Goal: Task Accomplishment & Management: Use online tool/utility

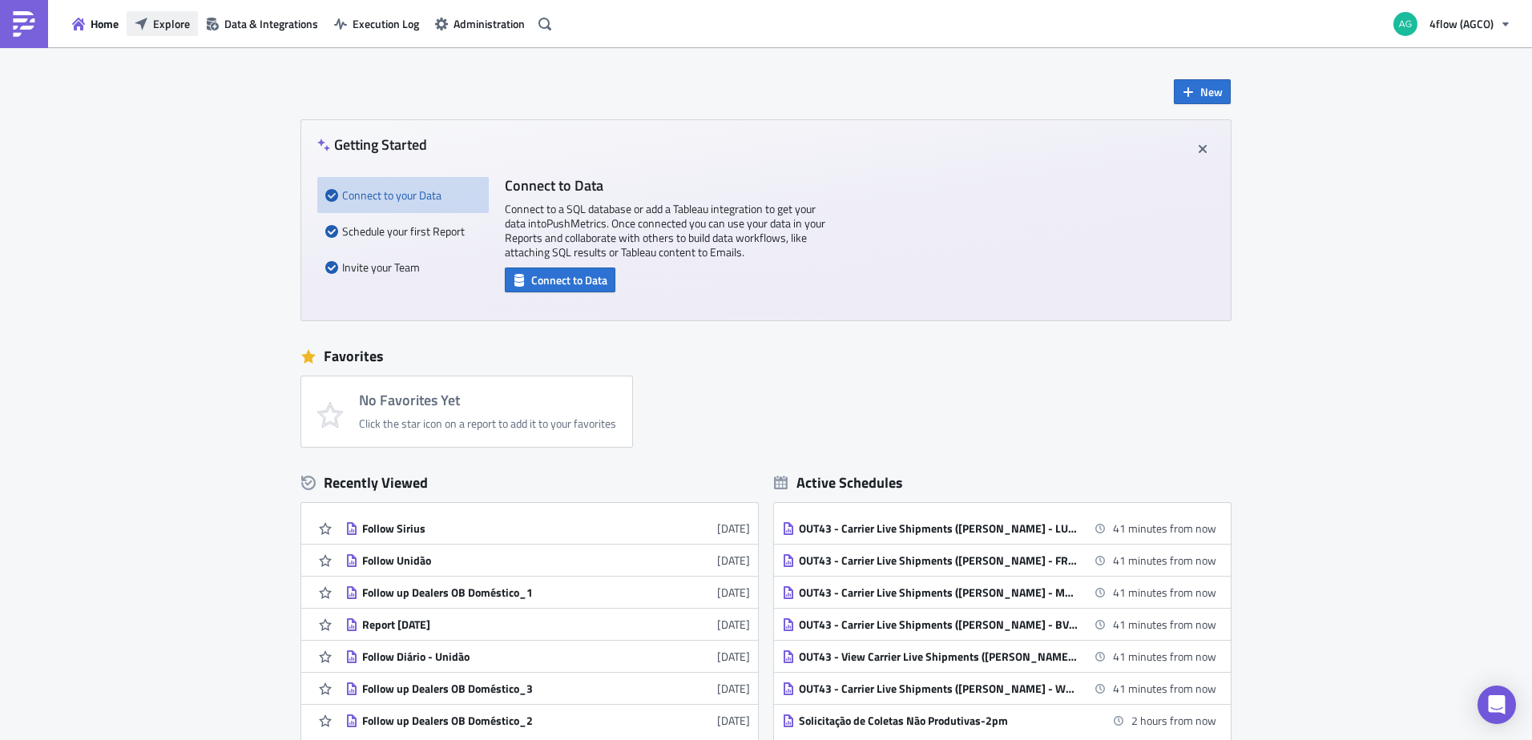
click at [166, 30] on span "Explore" at bounding box center [171, 23] width 37 height 17
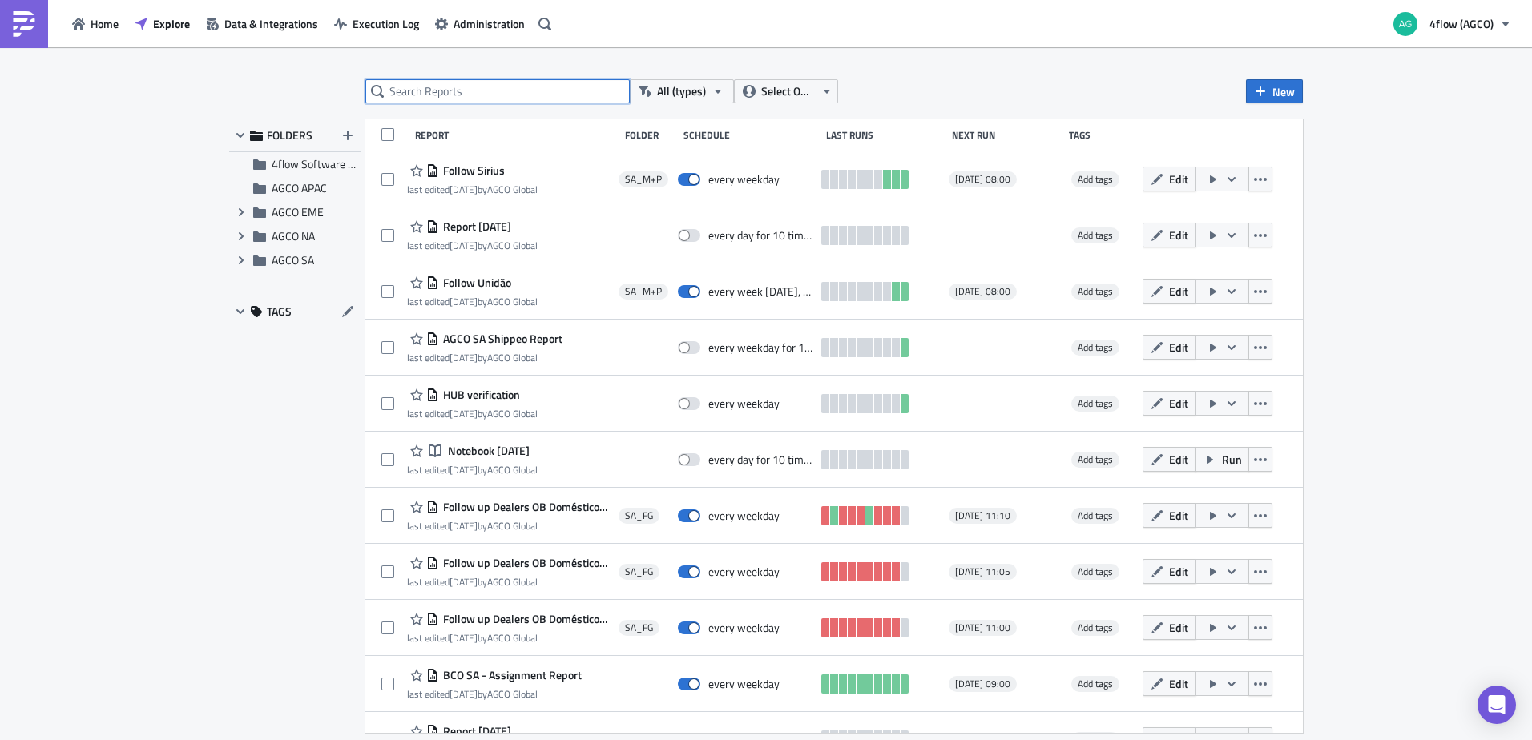
click at [439, 90] on input "text" at bounding box center [497, 91] width 264 height 24
type input "Allog"
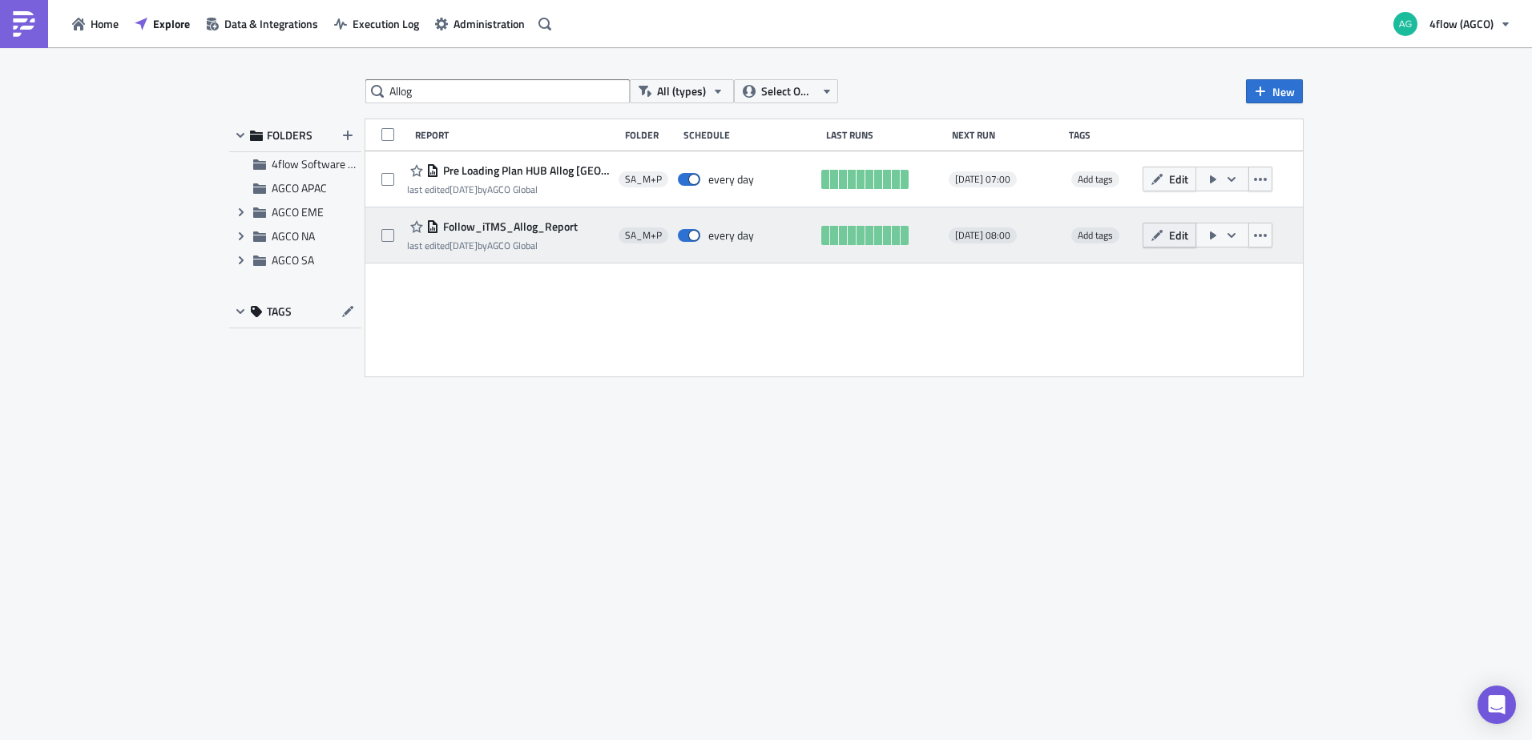
click at [1167, 232] on button "Edit" at bounding box center [1170, 235] width 54 height 25
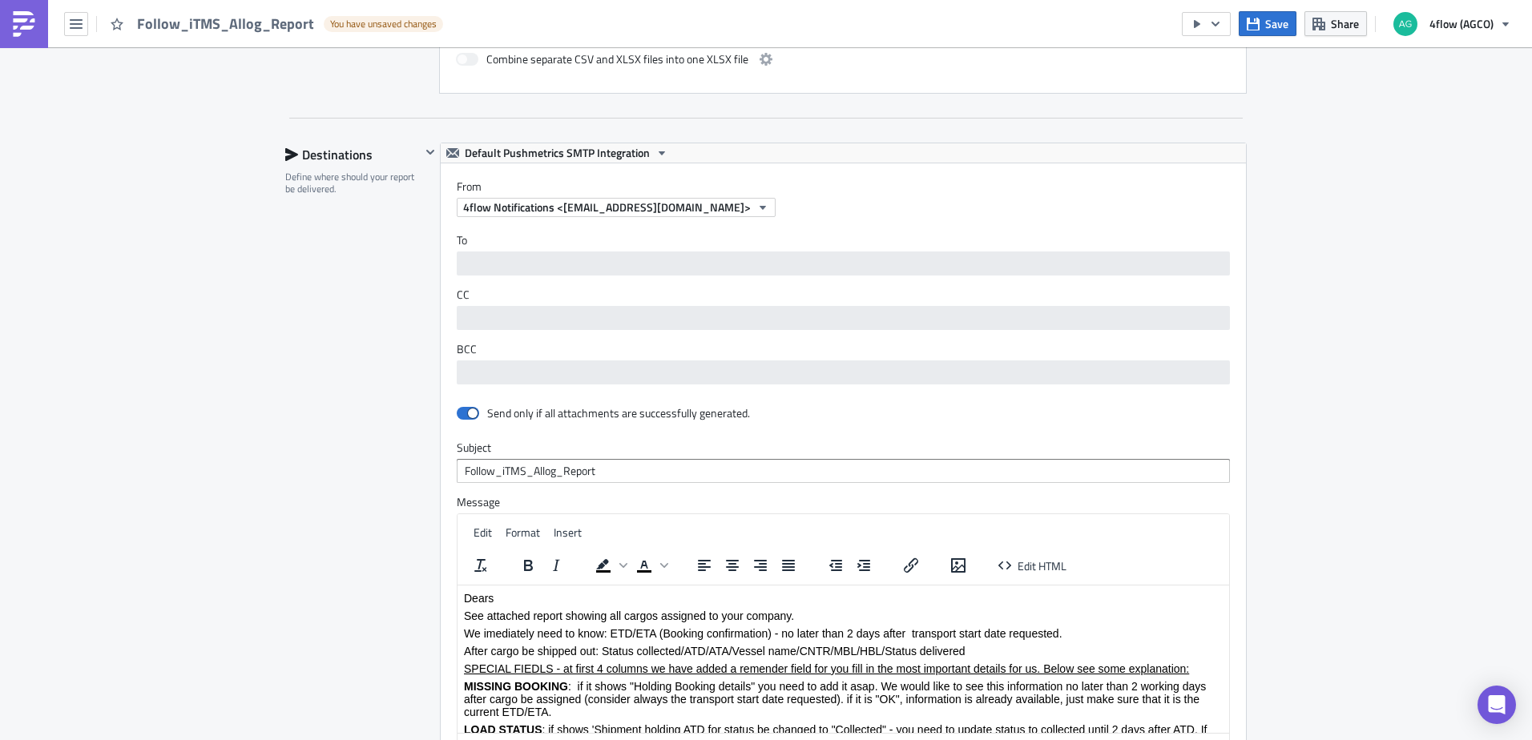
scroll to position [962, 0]
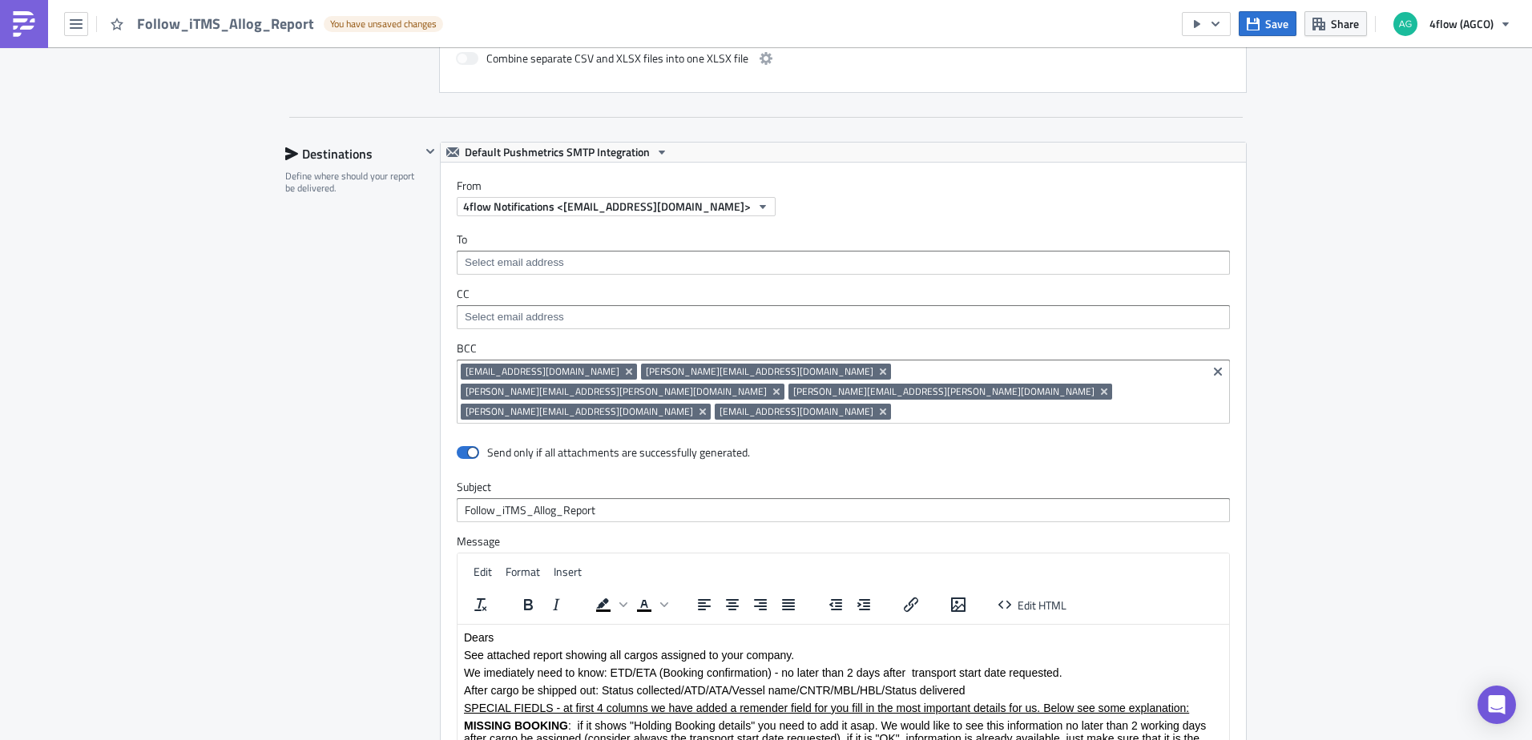
click at [895, 404] on input at bounding box center [1049, 412] width 308 height 16
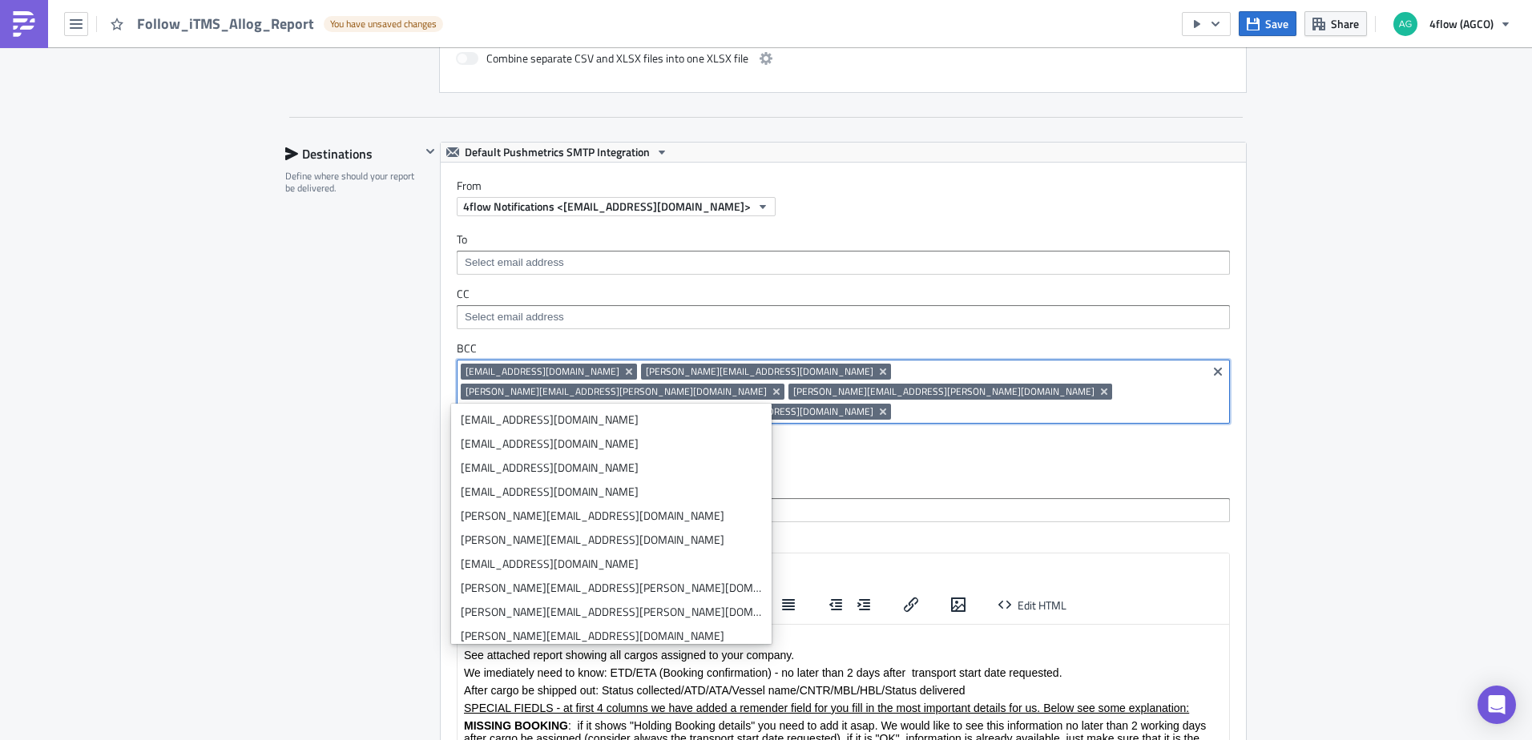
paste input "mailto:laila.umann@allog.com.br"
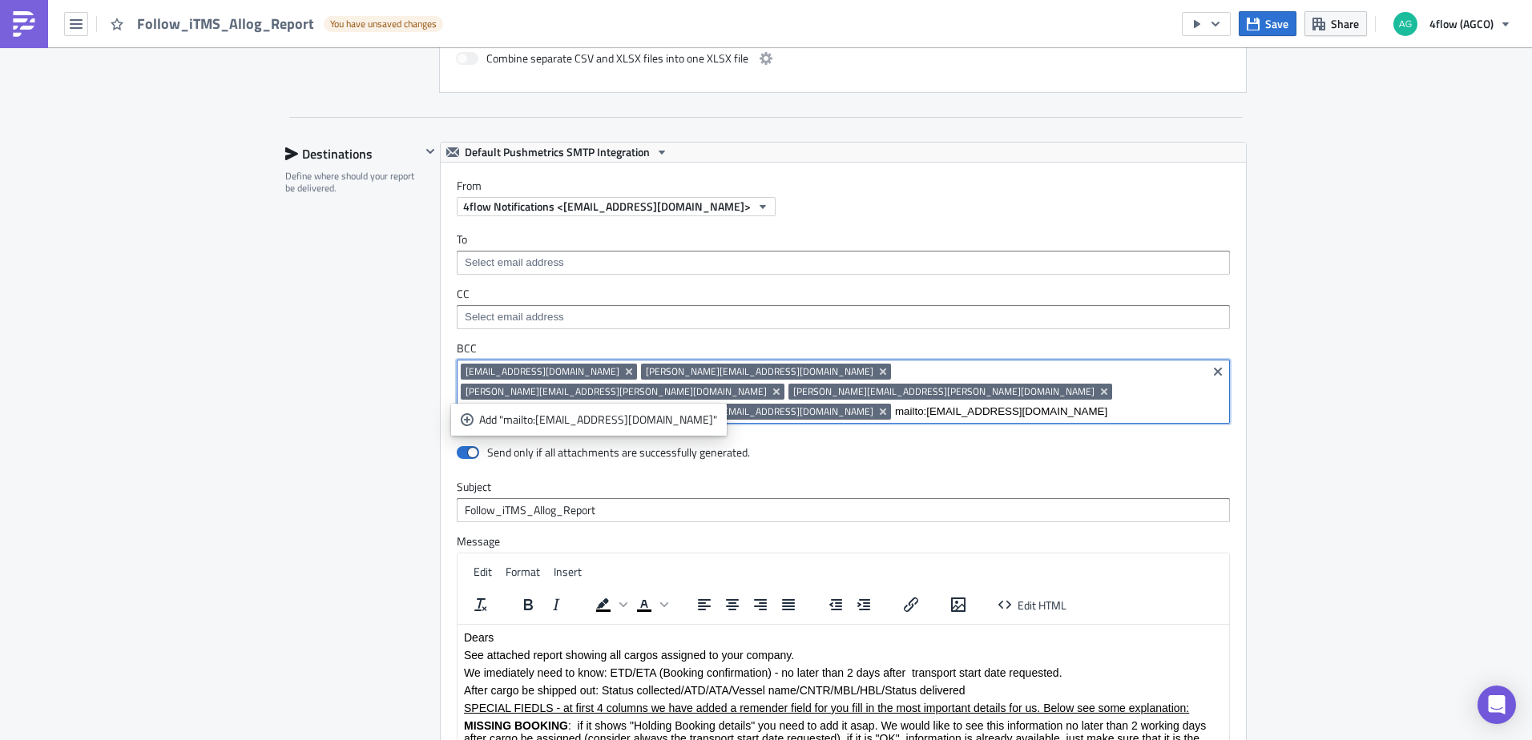
drag, startPoint x: 616, startPoint y: 390, endPoint x: 584, endPoint y: 393, distance: 32.2
click at [895, 404] on input "mailto:laila.umann@allog.com.br" at bounding box center [1049, 412] width 308 height 16
type input "laila.umann@allog.com.br"
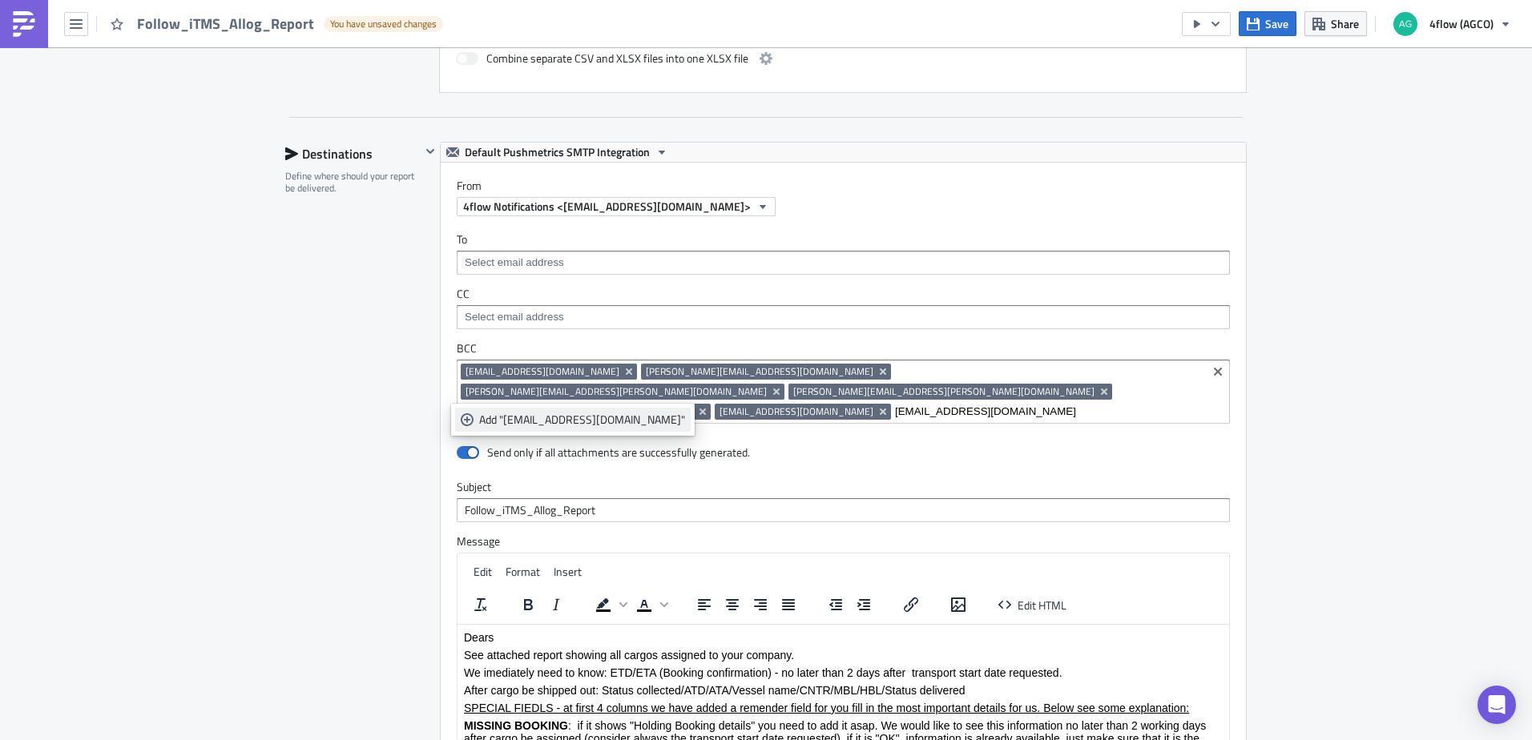
click at [575, 420] on div "Add "laila.umann@allog.com.br"" at bounding box center [582, 420] width 206 height 16
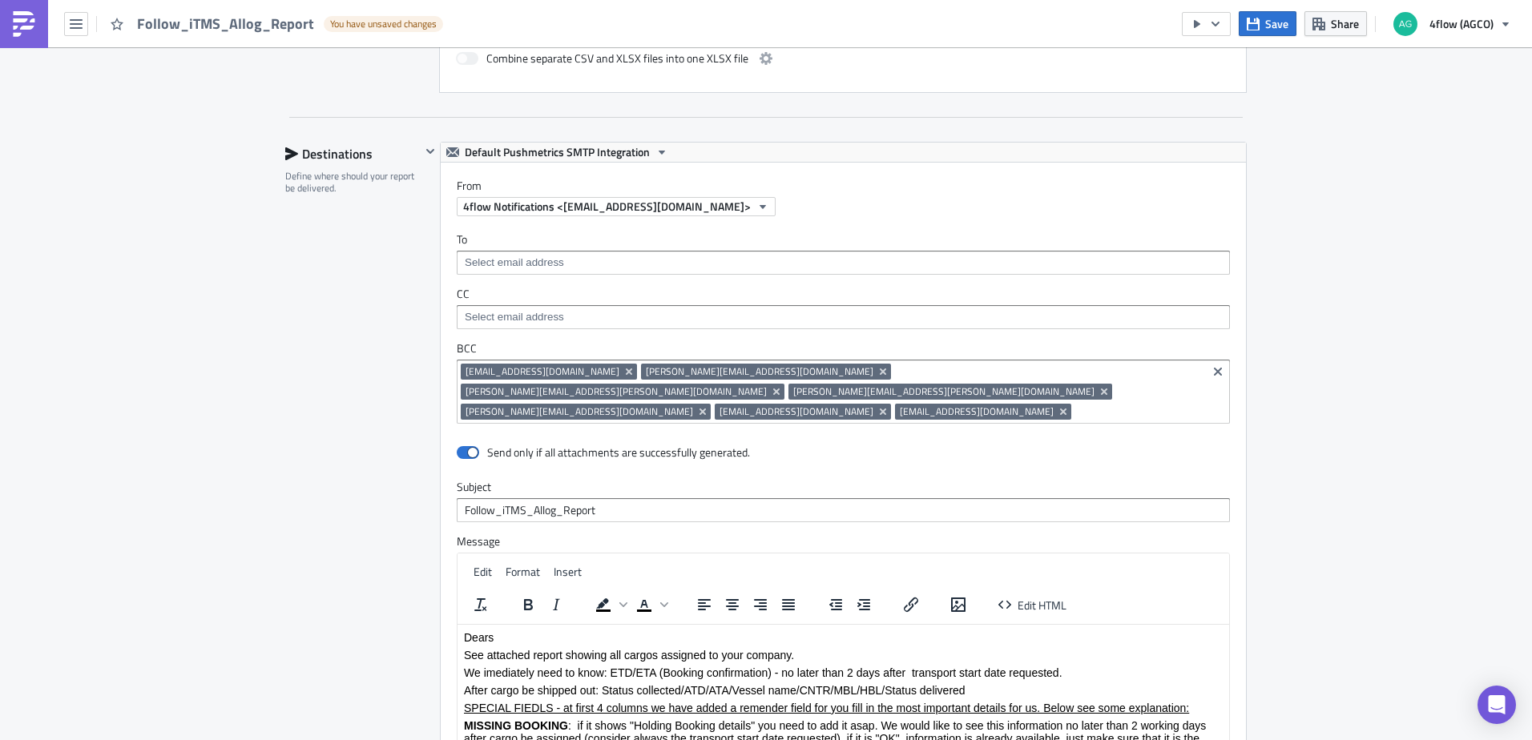
click at [1273, 434] on div "SA_M+P Execution Log Edit " Follow_iTMS_Allog_Report " Draft Settings Configure…" at bounding box center [766, 135] width 1532 height 2099
click at [1260, 27] on icon "button" at bounding box center [1253, 23] width 13 height 13
click at [1276, 25] on span "Save" at bounding box center [1276, 23] width 23 height 17
click at [1260, 27] on icon "button" at bounding box center [1253, 24] width 13 height 13
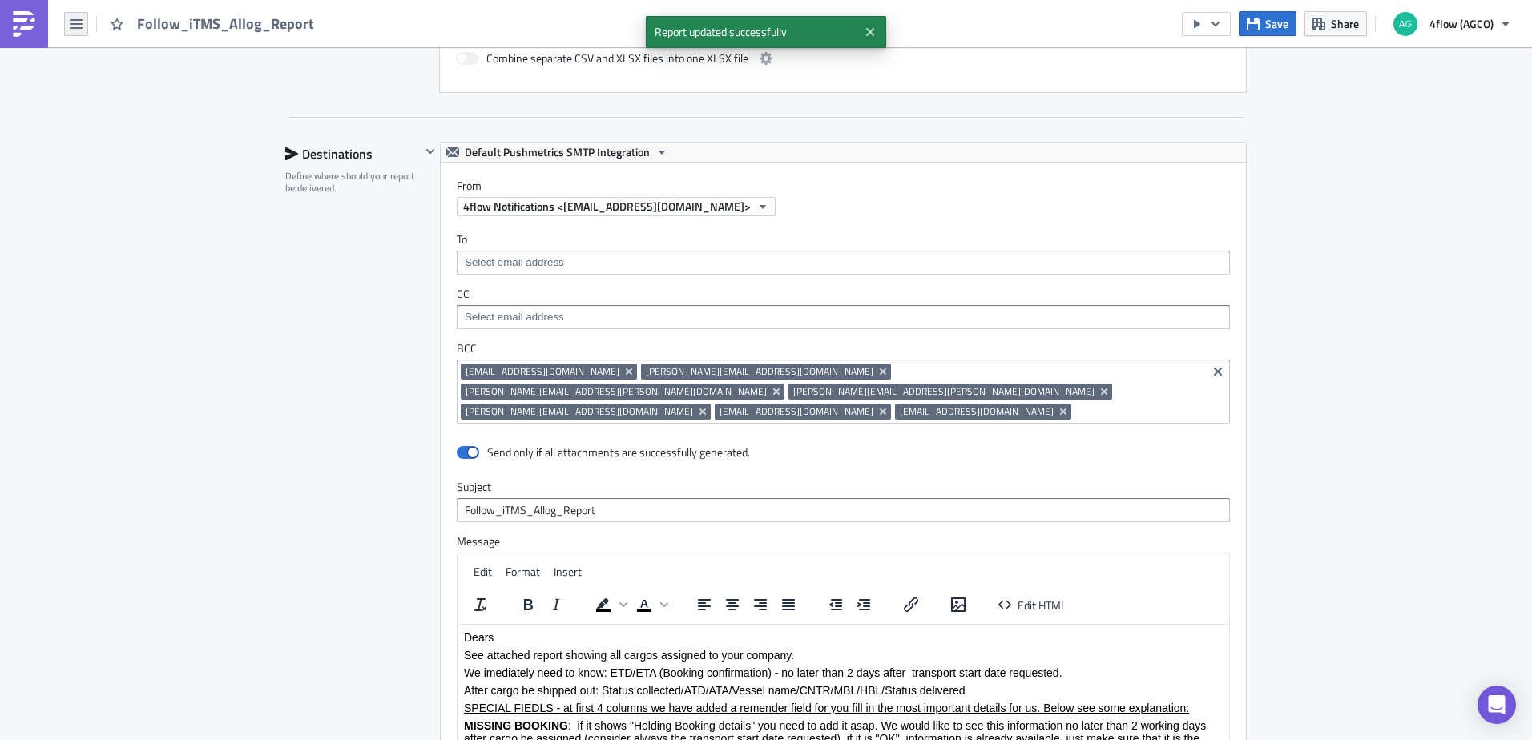
click at [79, 27] on icon "button" at bounding box center [76, 24] width 13 height 10
click at [131, 87] on div "Home" at bounding box center [145, 88] width 107 height 16
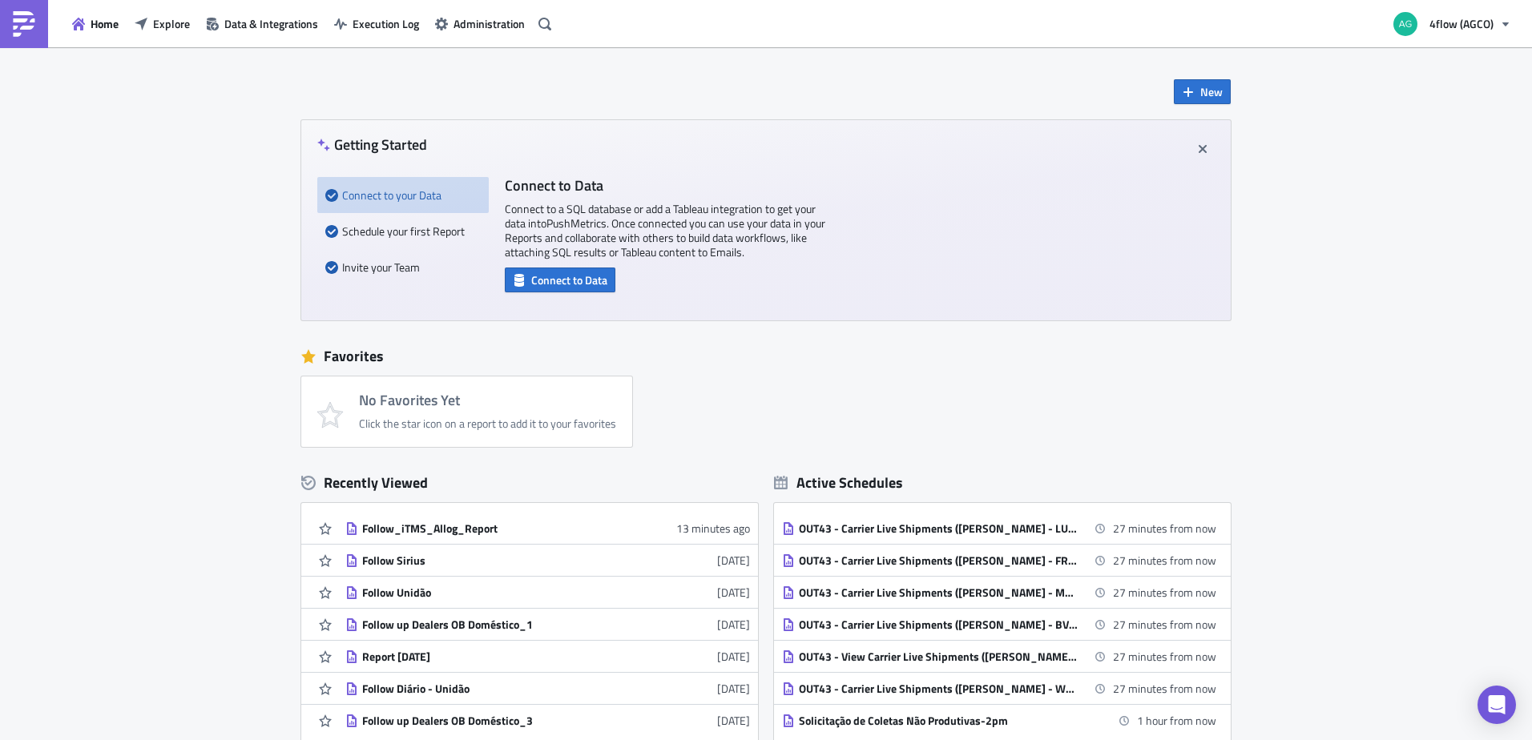
click at [165, 36] on div "Home Explore Data & Integrations Execution Log Administration" at bounding box center [278, 23] width 557 height 47
click at [166, 25] on span "Explore" at bounding box center [171, 23] width 37 height 17
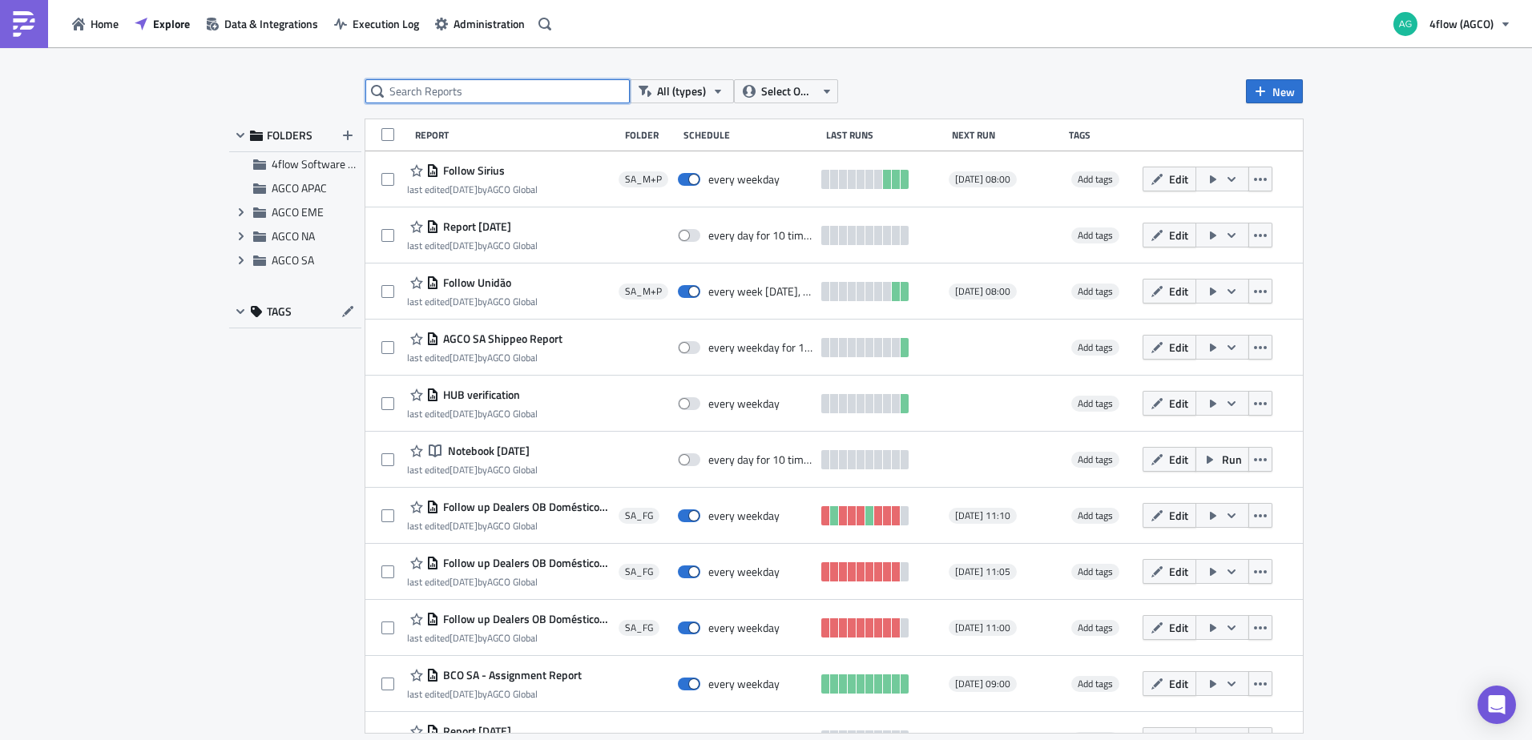
click at [572, 90] on input "text" at bounding box center [497, 91] width 264 height 24
type input "transit time bco"
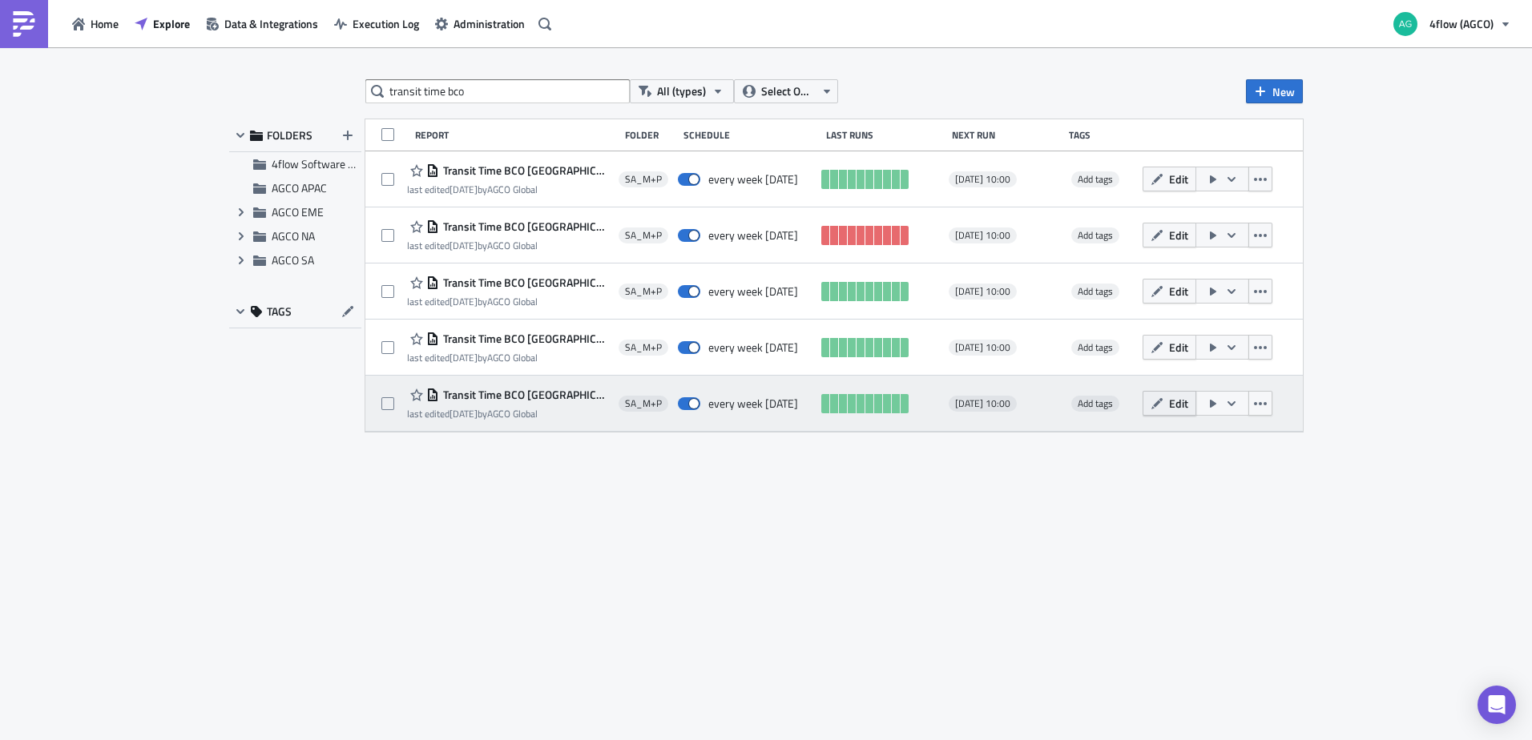
click at [1165, 411] on button "Edit" at bounding box center [1170, 403] width 54 height 25
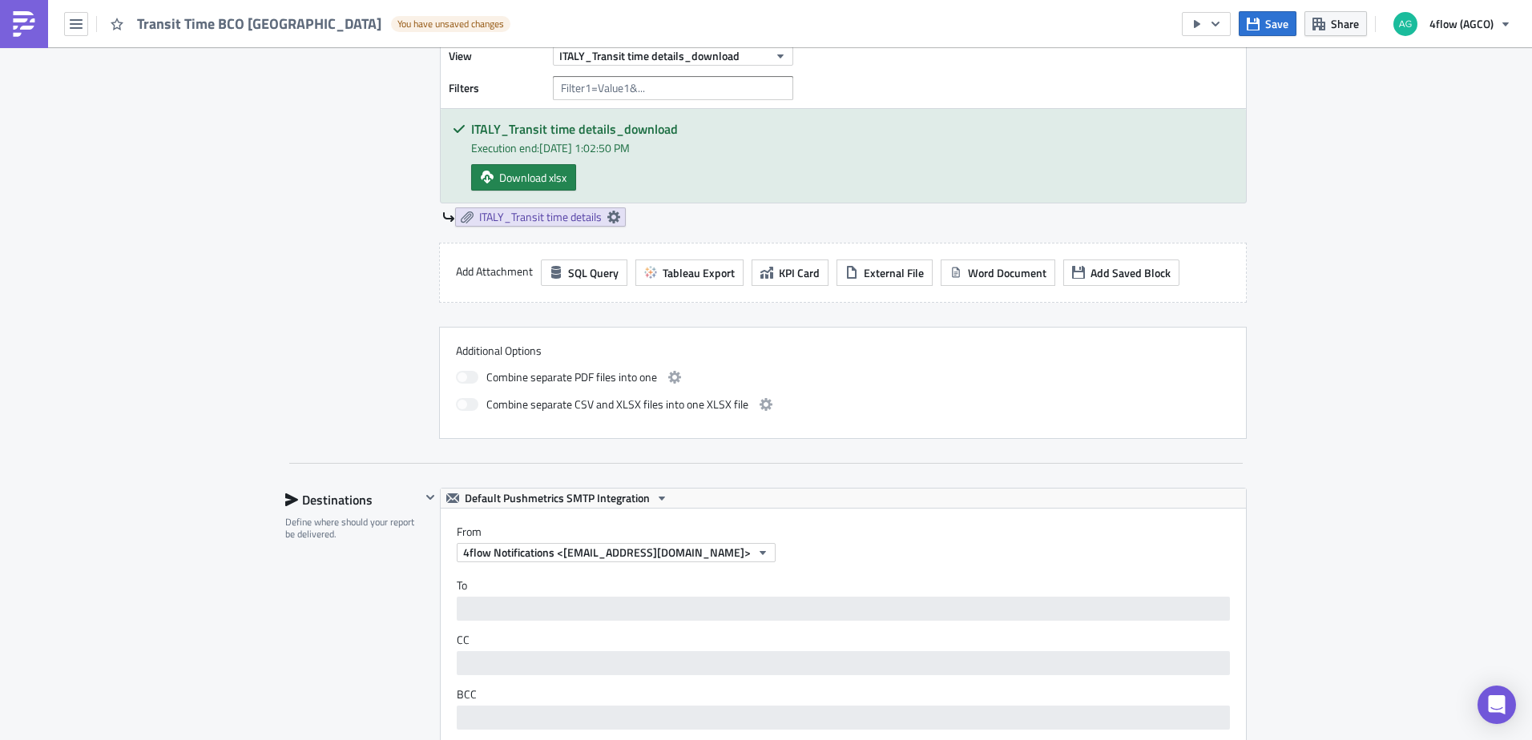
scroll to position [801, 0]
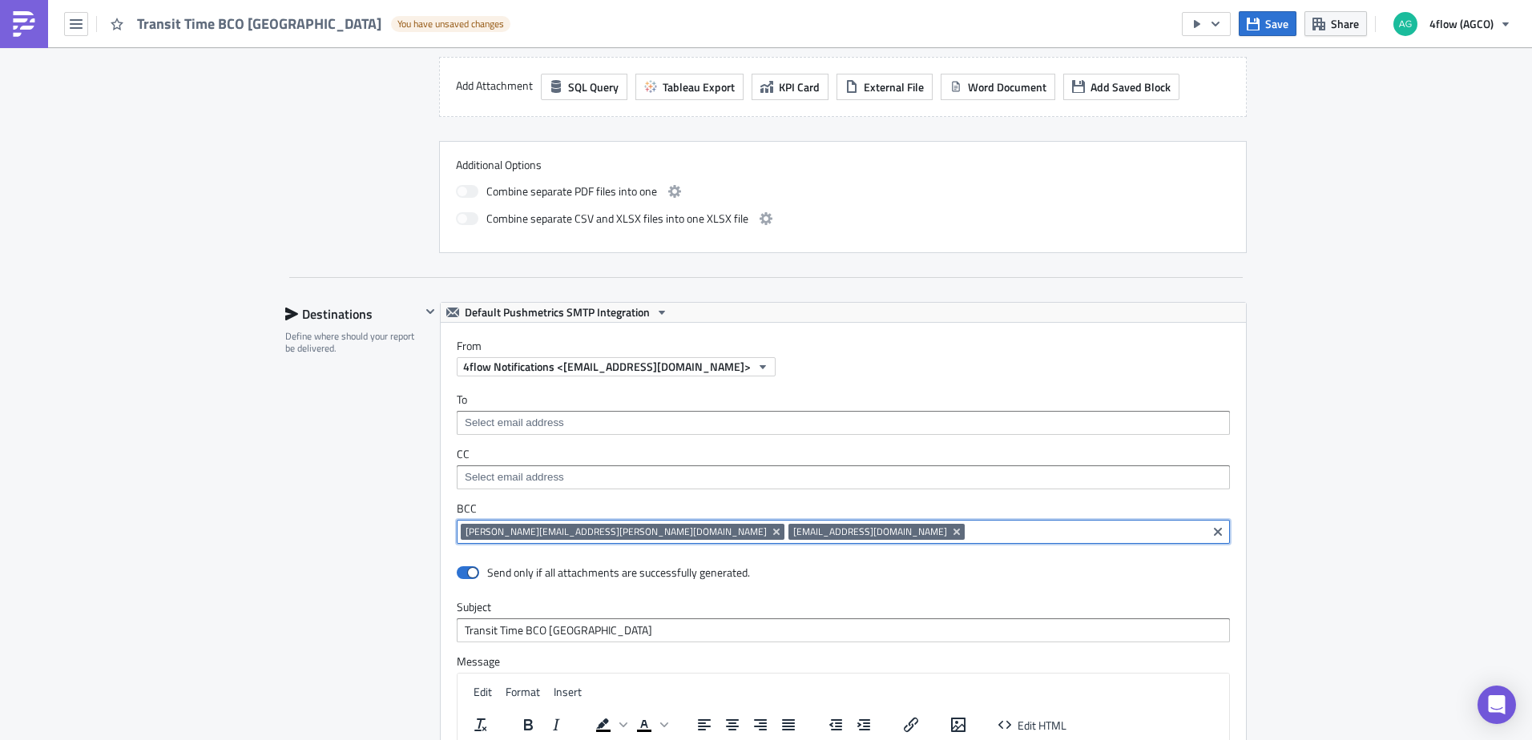
click at [969, 537] on input at bounding box center [1086, 532] width 234 height 16
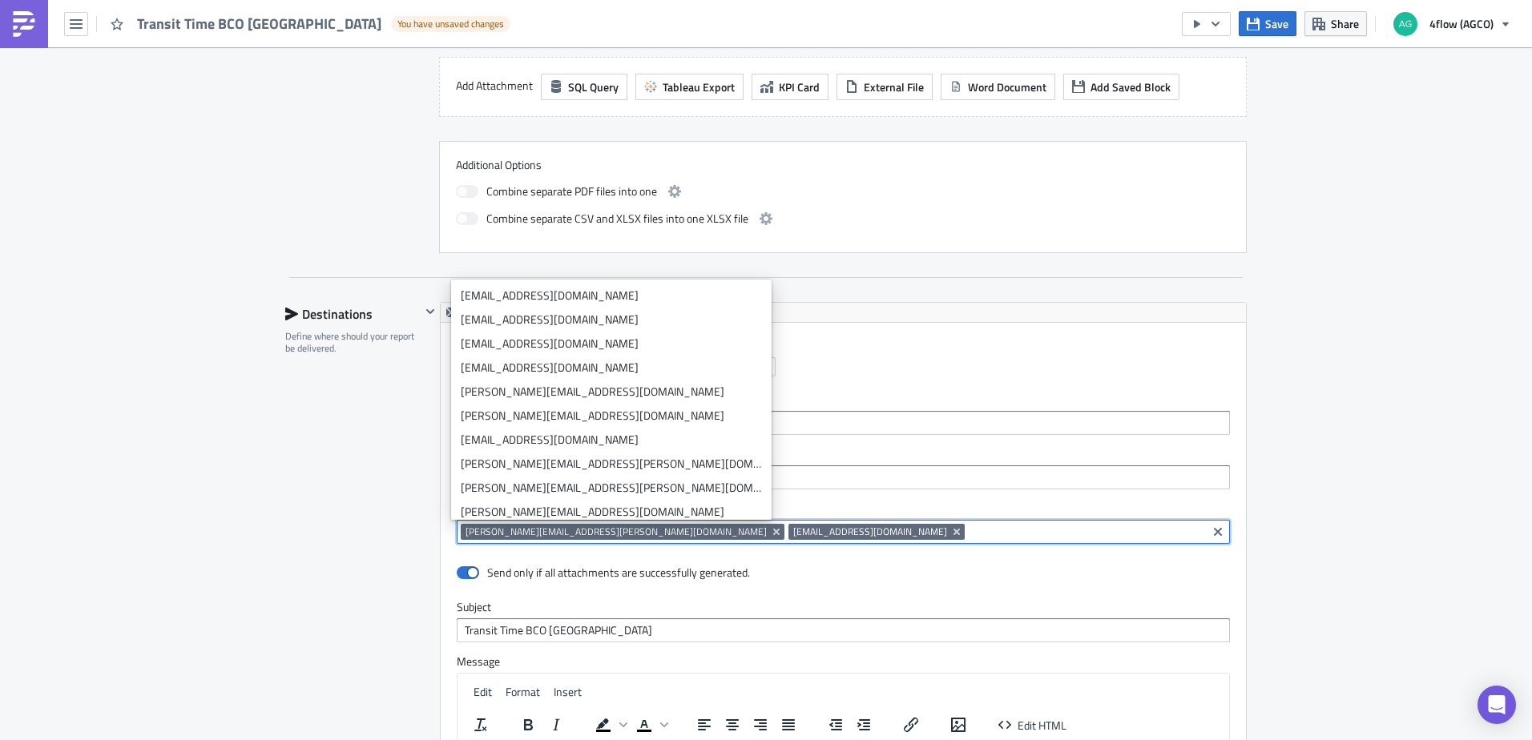
paste input "mailto:Maria.Elesbao@br.dsv.com"
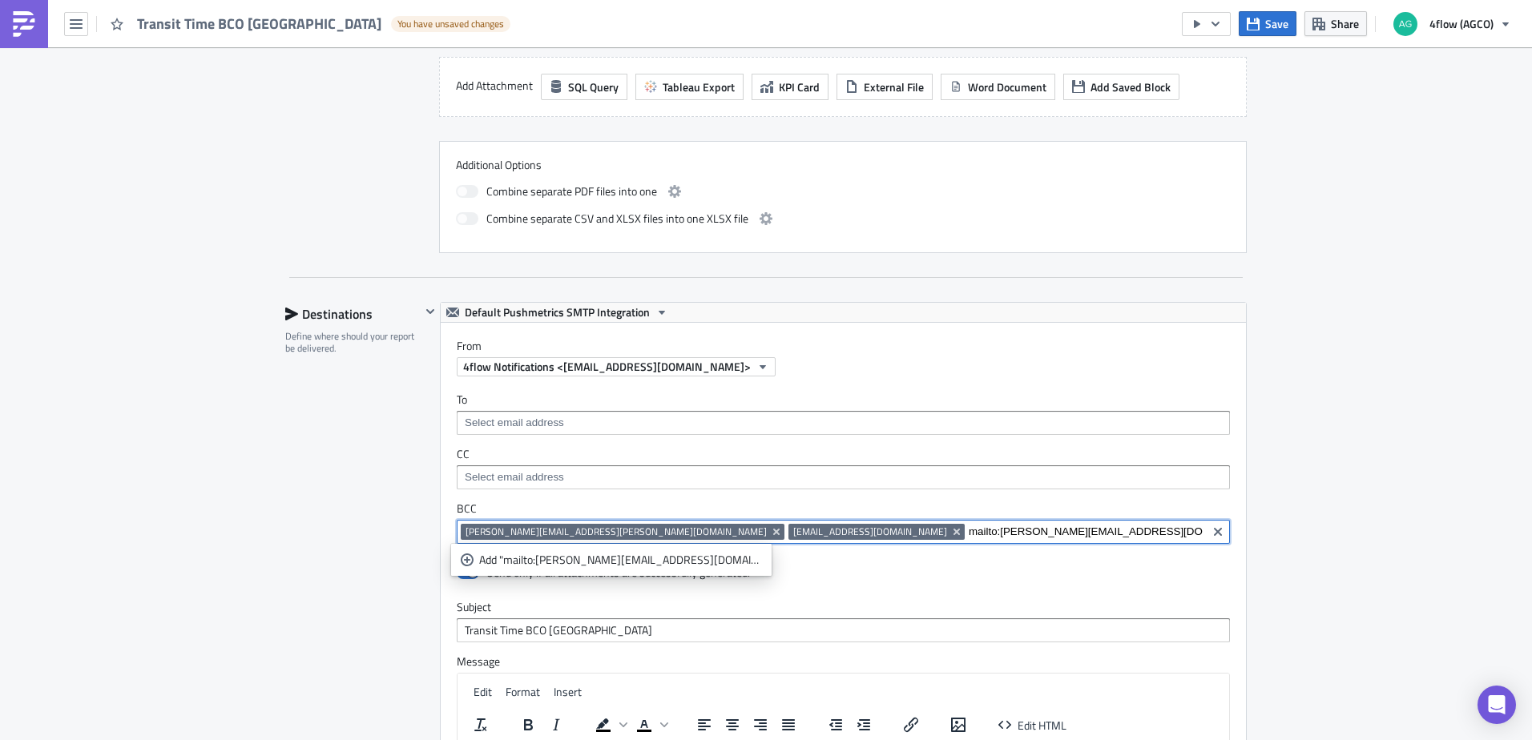
drag, startPoint x: 750, startPoint y: 536, endPoint x: 719, endPoint y: 539, distance: 31.4
click at [969, 539] on input "mailto:Maria.Elesbao@br.dsv.com" at bounding box center [1086, 532] width 234 height 16
type input "Maria.Elesbao@br.dsv.com"
click at [605, 560] on div "Add "Maria.Elesbao@br.dsv.com"" at bounding box center [620, 560] width 283 height 16
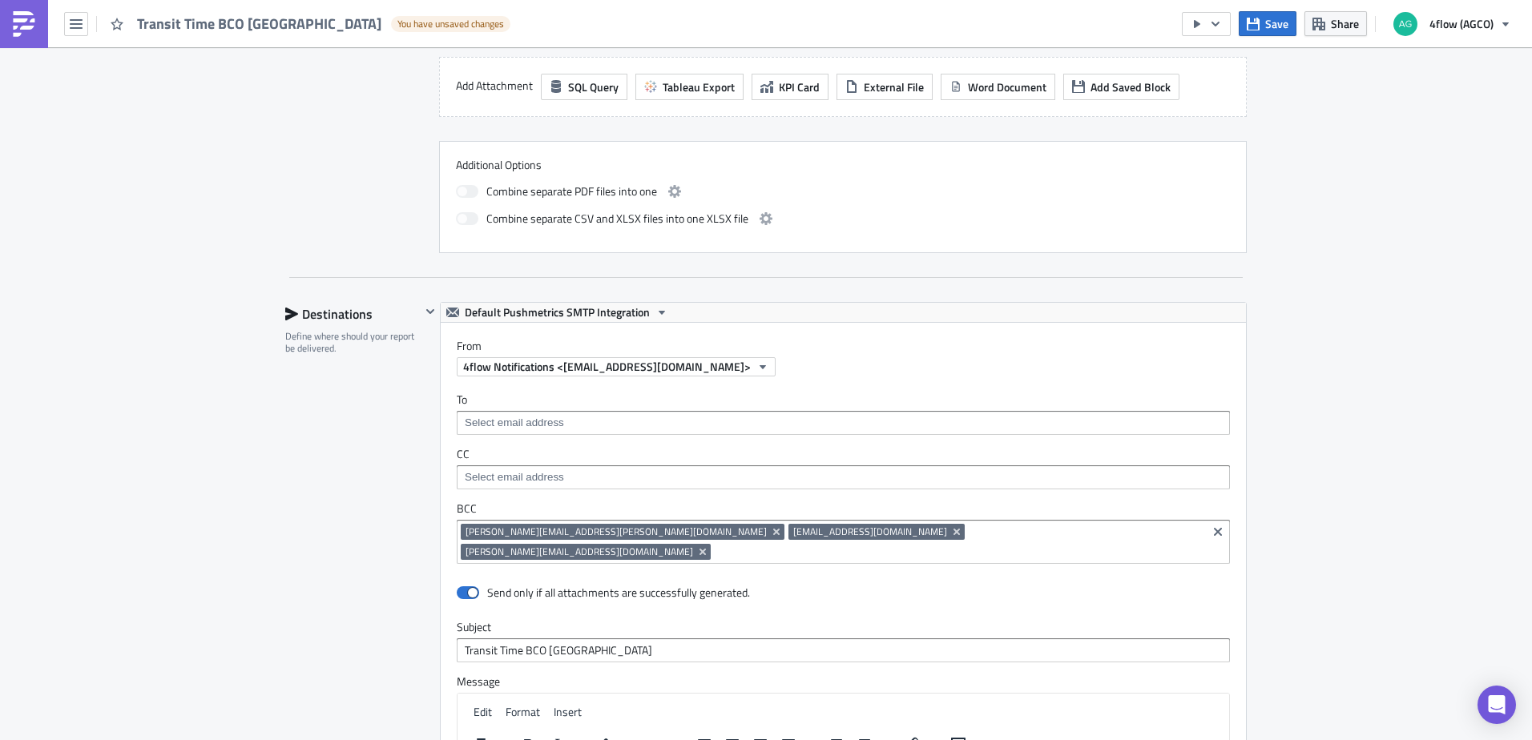
click at [1371, 550] on div "SA_M+P Execution Log Edit " Transit Time BCO Italy " Draft Settings Configure t…" at bounding box center [766, 285] width 1532 height 2079
click at [1257, 36] on div "Save Share 4flow (AGCO)" at bounding box center [1351, 23] width 338 height 47
click at [1258, 30] on icon "button" at bounding box center [1253, 23] width 13 height 13
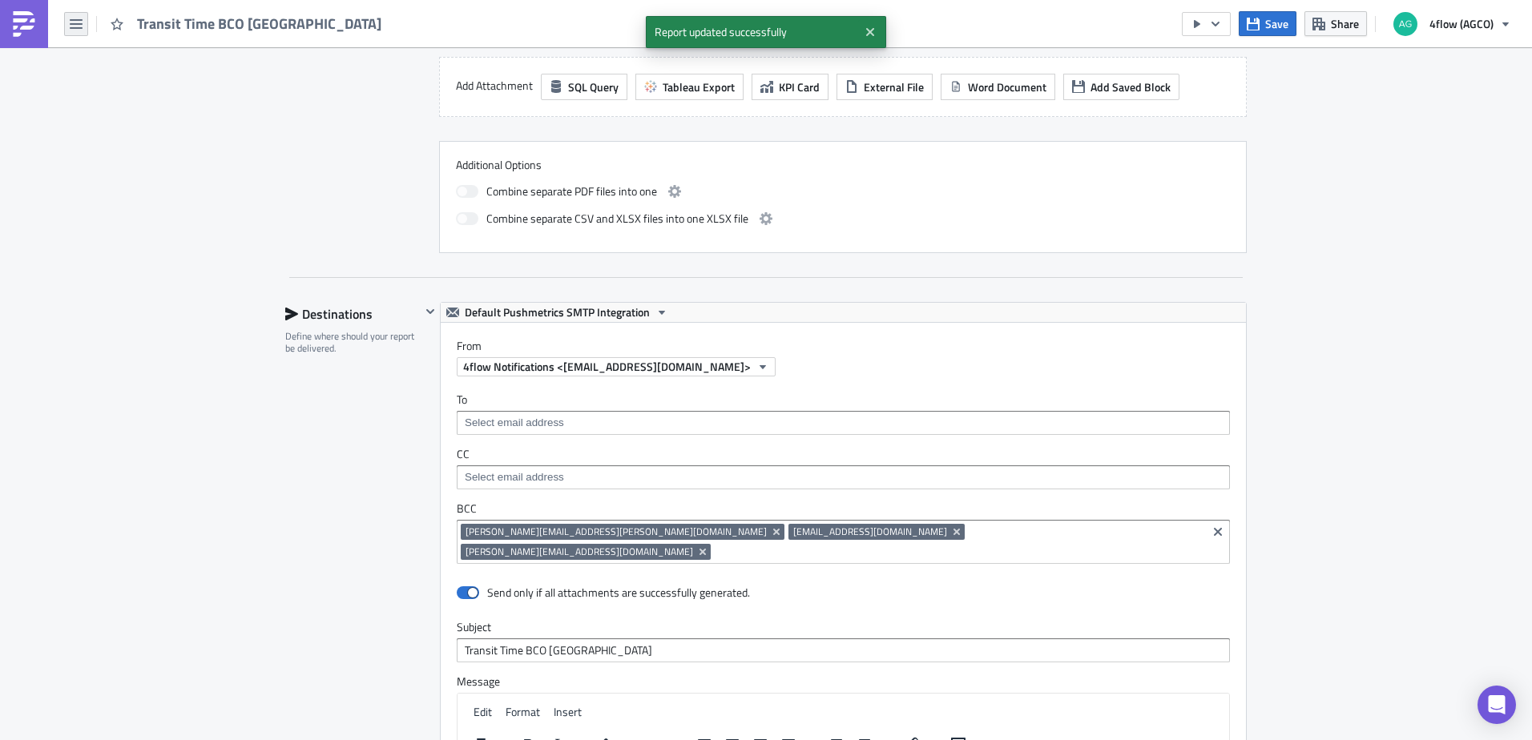
click at [83, 20] on button "button" at bounding box center [76, 24] width 24 height 24
click at [143, 103] on link "Explore" at bounding box center [136, 112] width 136 height 24
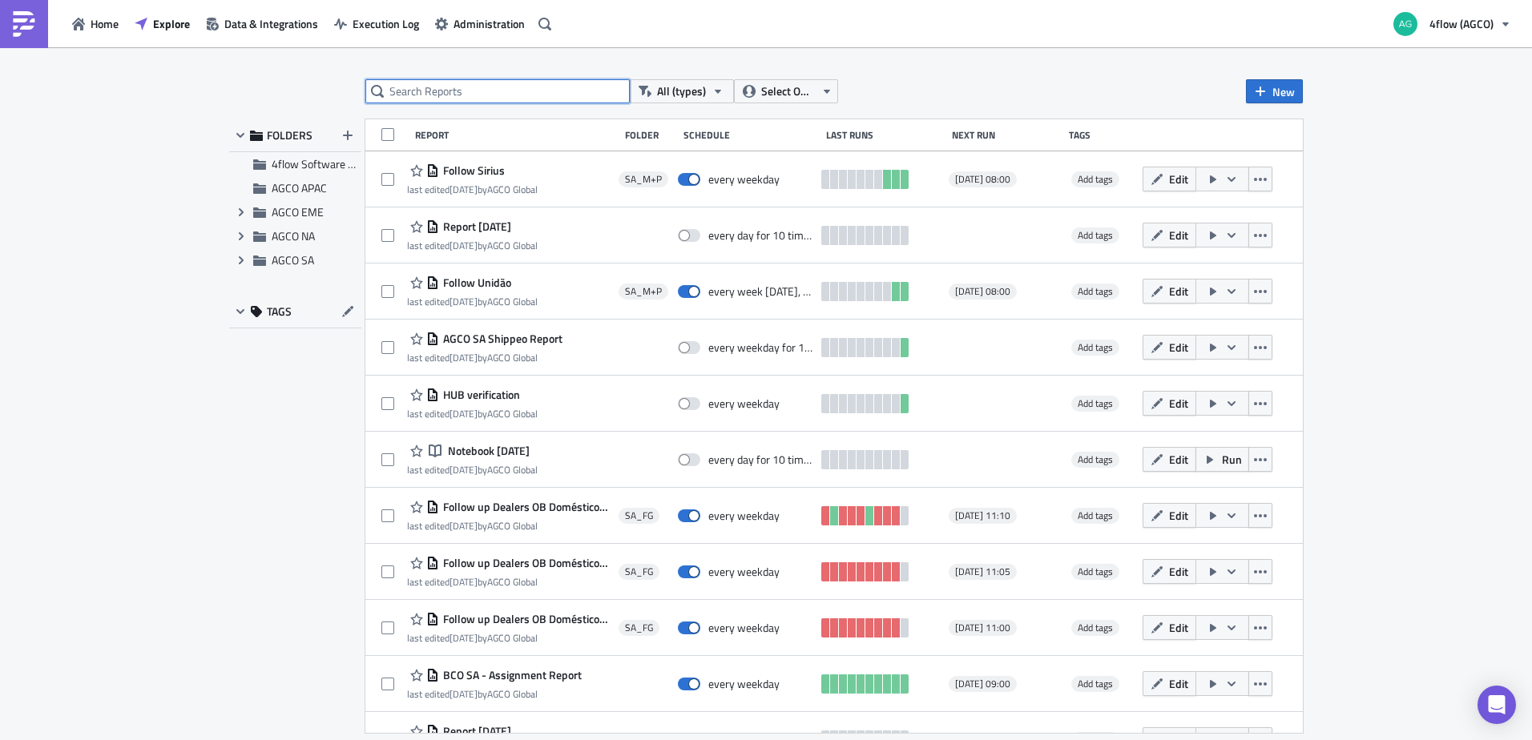
click at [524, 95] on input "text" at bounding box center [497, 91] width 264 height 24
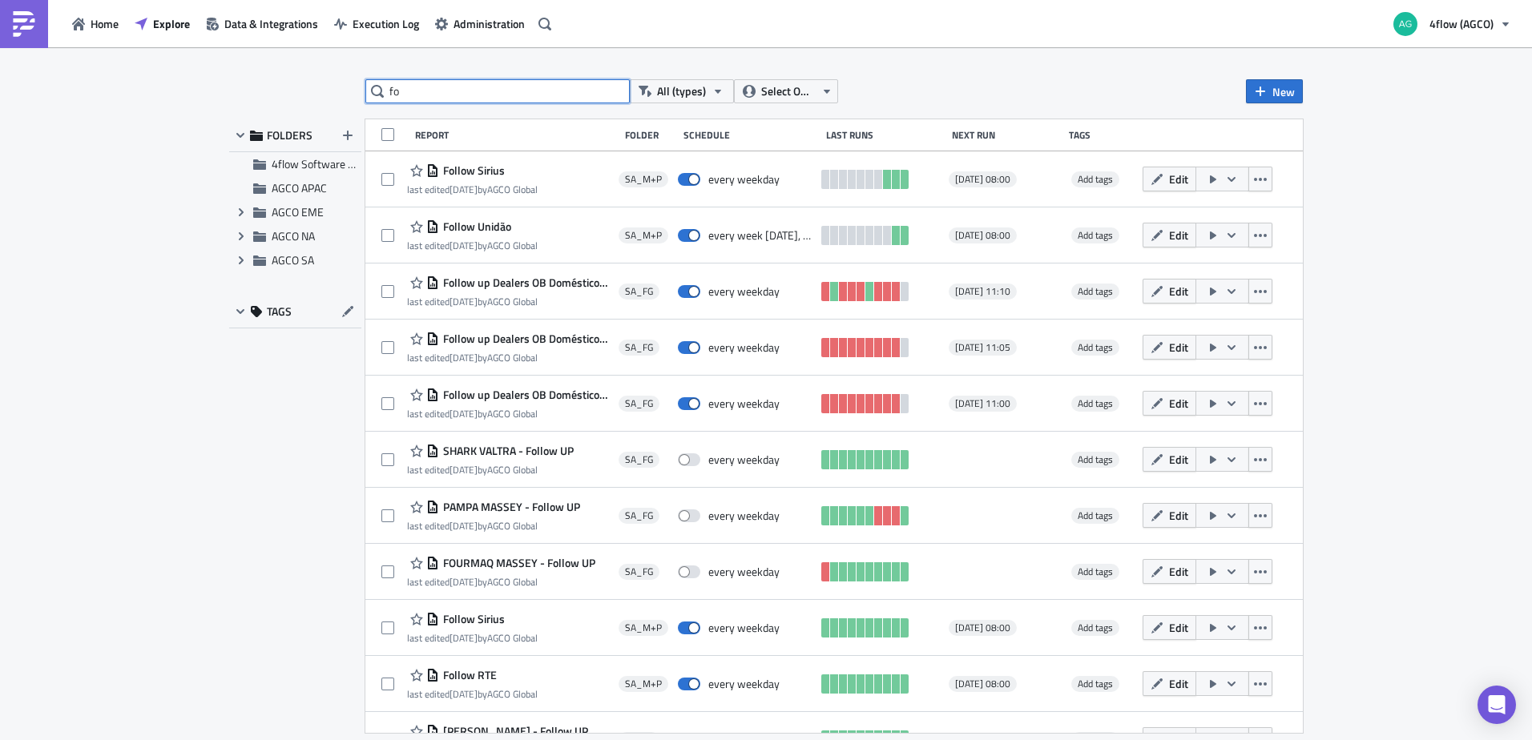
type input "f"
type input "transit time"
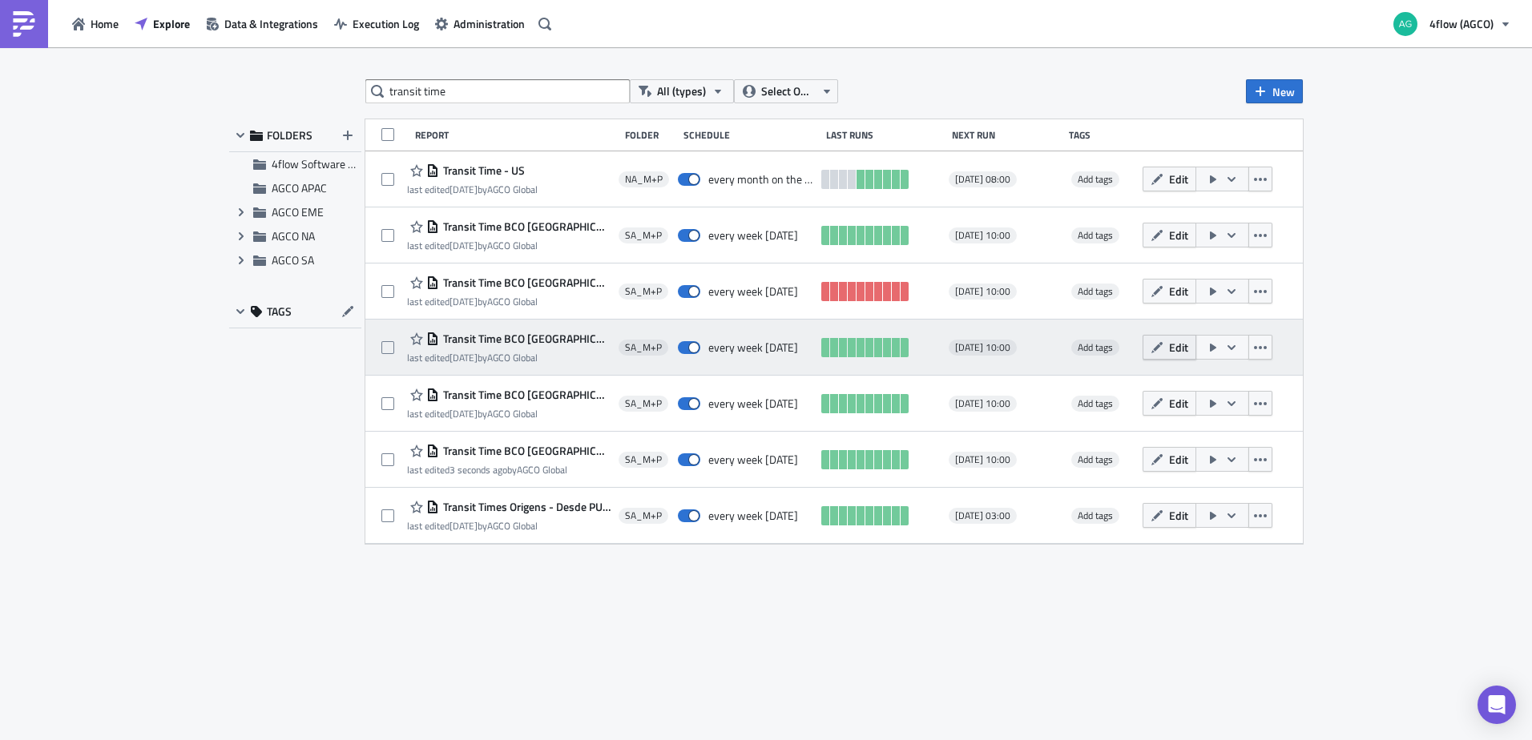
click at [1171, 352] on span "Edit" at bounding box center [1178, 347] width 19 height 17
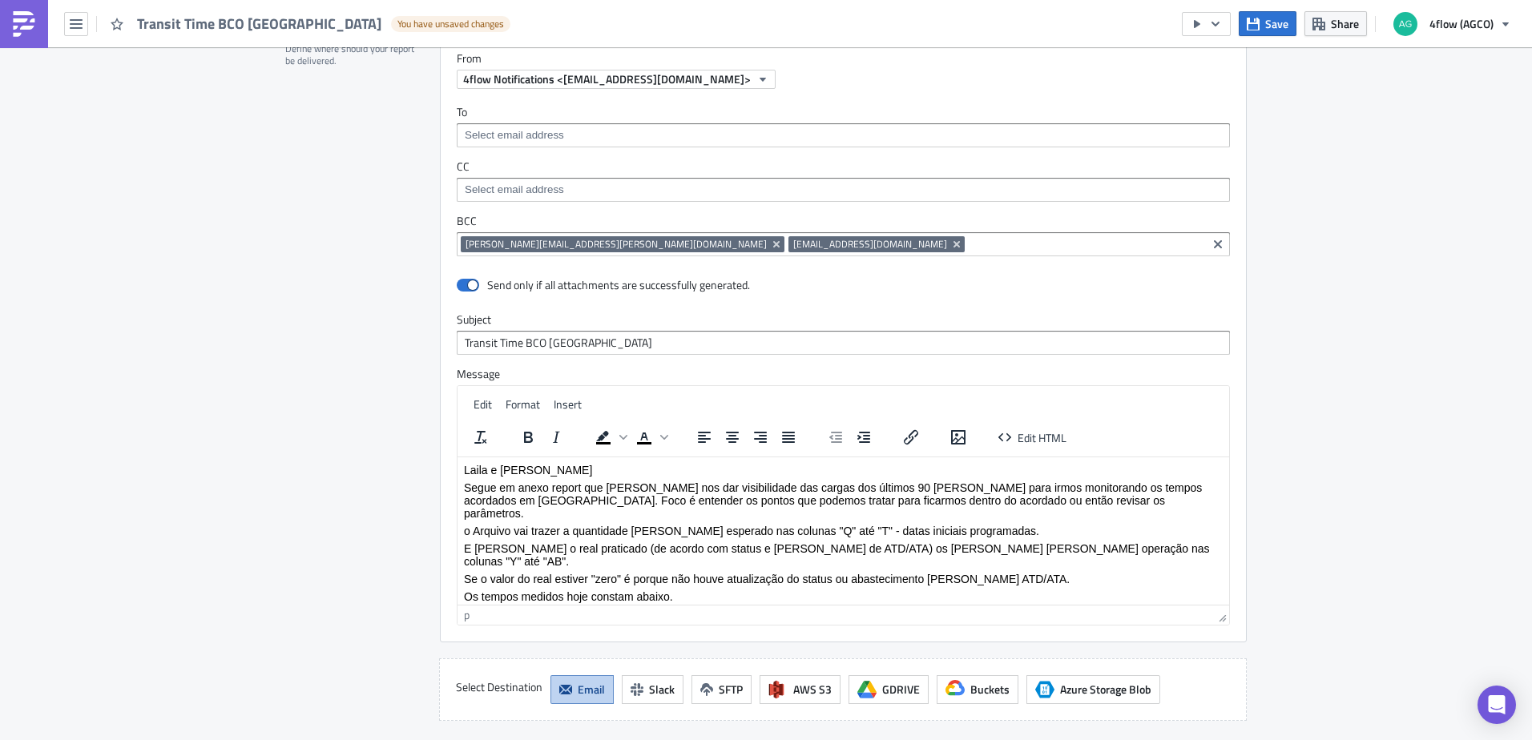
scroll to position [1043, 0]
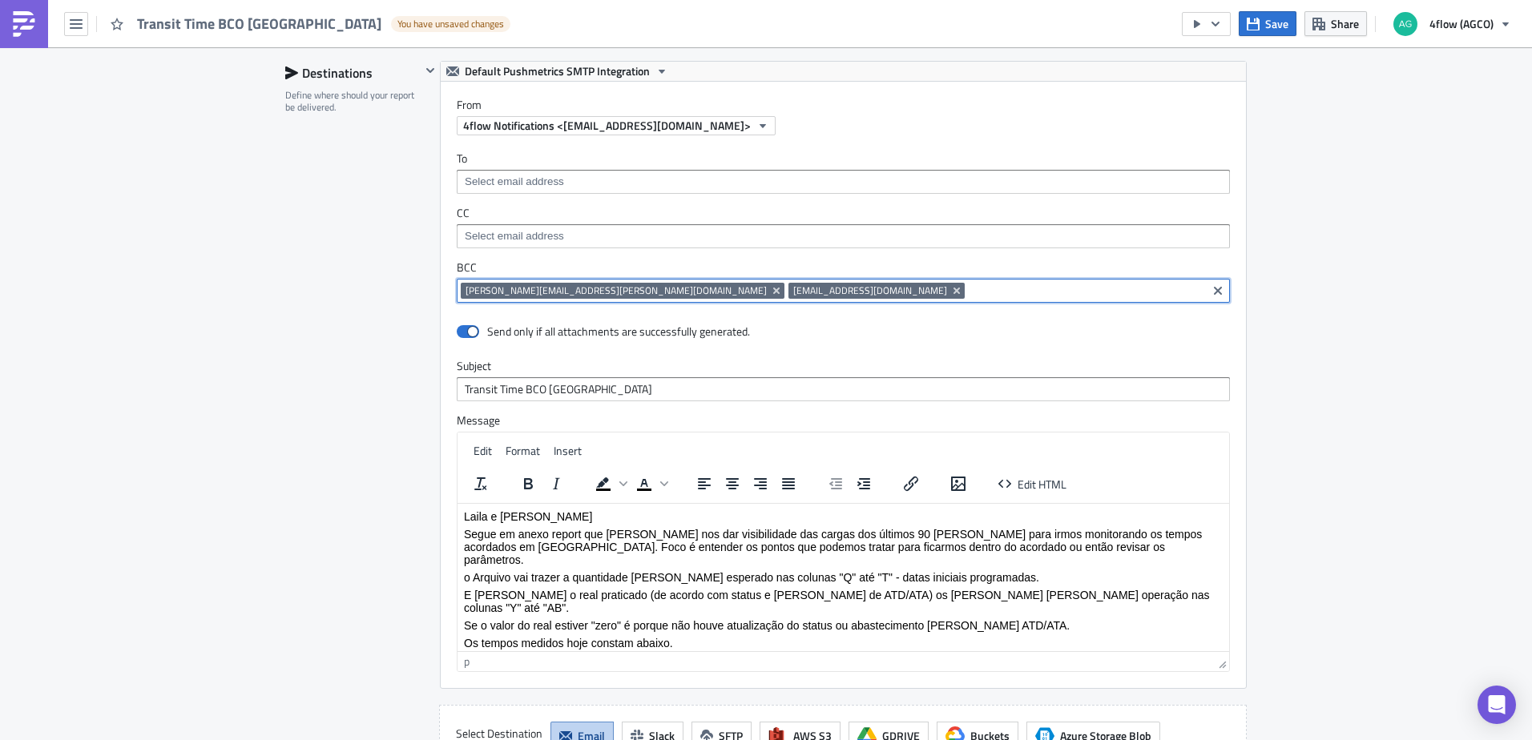
click at [969, 284] on input at bounding box center [1086, 291] width 234 height 16
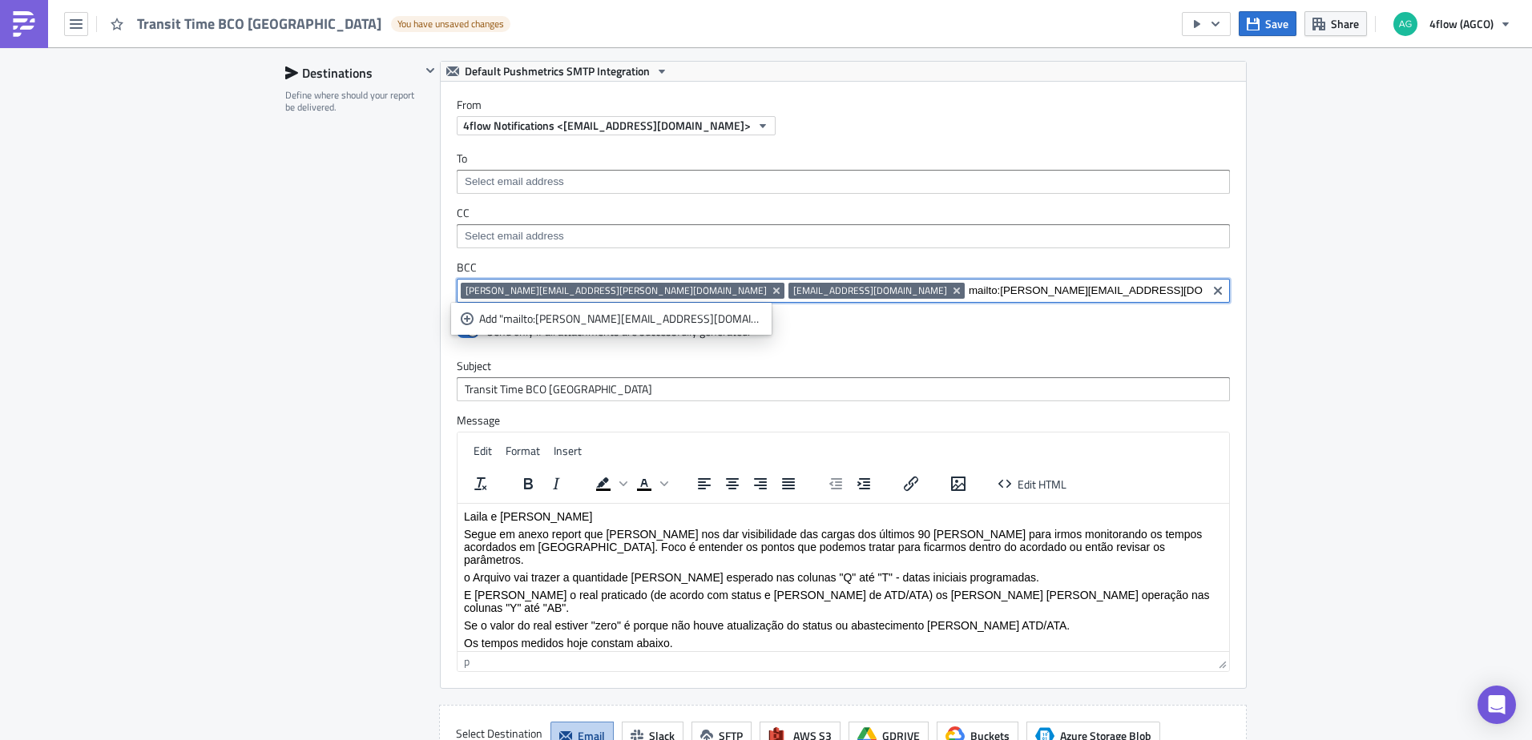
drag, startPoint x: 747, startPoint y: 290, endPoint x: 716, endPoint y: 292, distance: 30.5
click at [969, 292] on input "mailto:Maria.Elesbao@br.dsv.com" at bounding box center [1086, 291] width 234 height 16
type input "Maria.Elesbao@br.dsv.com"
click at [579, 319] on div "Add "Maria.Elesbao@br.dsv.com"" at bounding box center [620, 319] width 283 height 16
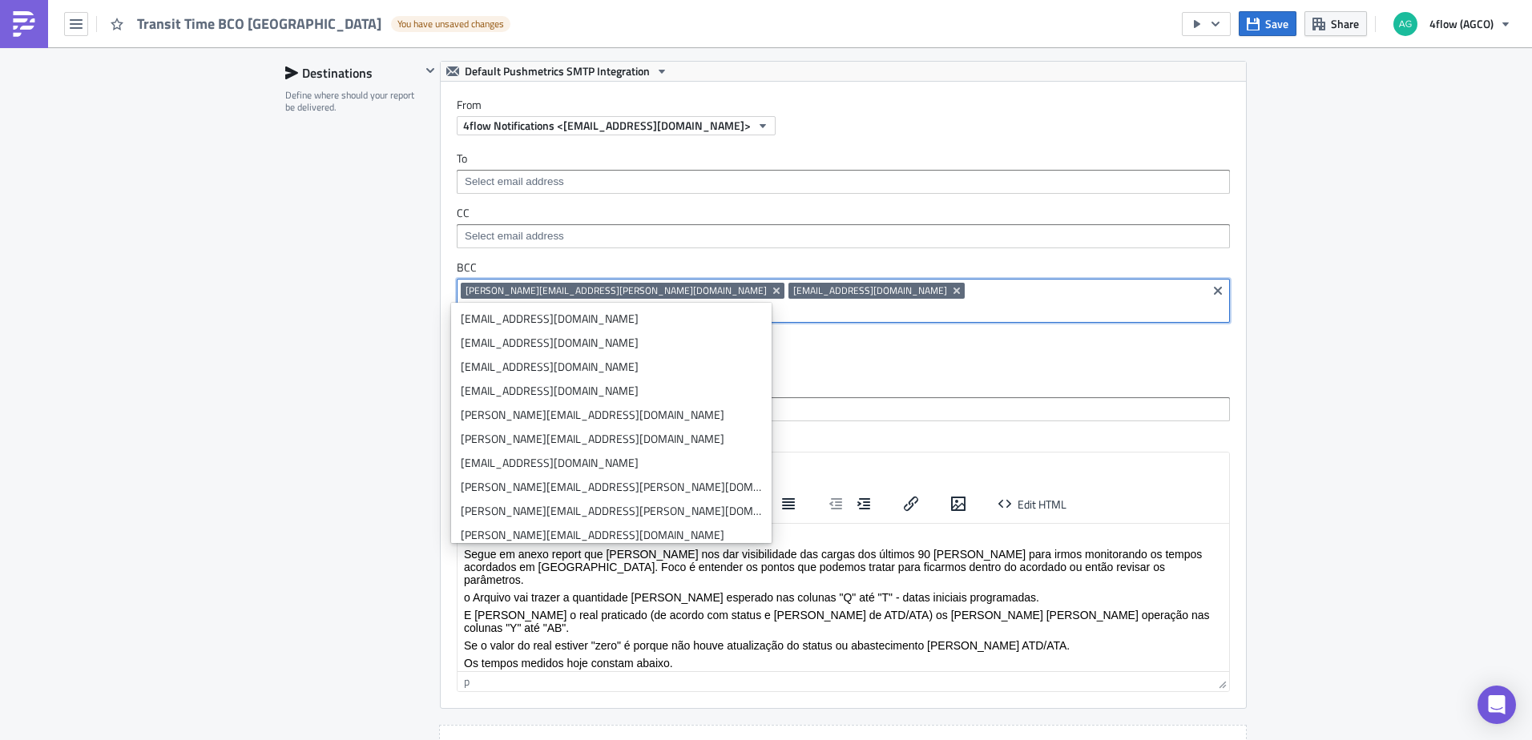
click at [1362, 351] on div "SA_M+P Execution Log Edit " Transit Time BCO Antwerp " Draft Settings Configure…" at bounding box center [766, 44] width 1532 height 2079
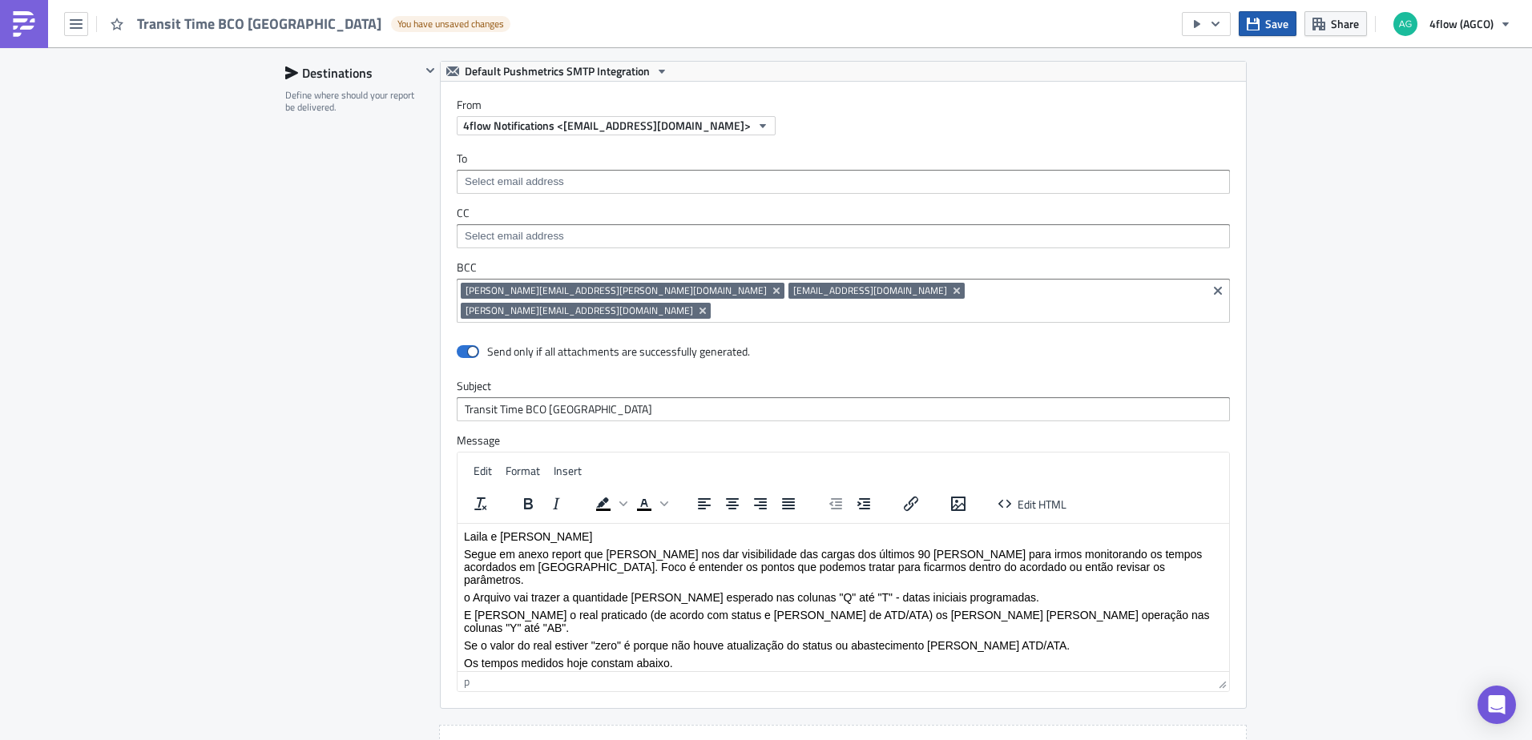
click at [1267, 29] on span "Save" at bounding box center [1276, 23] width 23 height 17
click at [1265, 23] on button "Save" at bounding box center [1268, 23] width 58 height 25
click at [1263, 25] on button "Save" at bounding box center [1268, 23] width 58 height 25
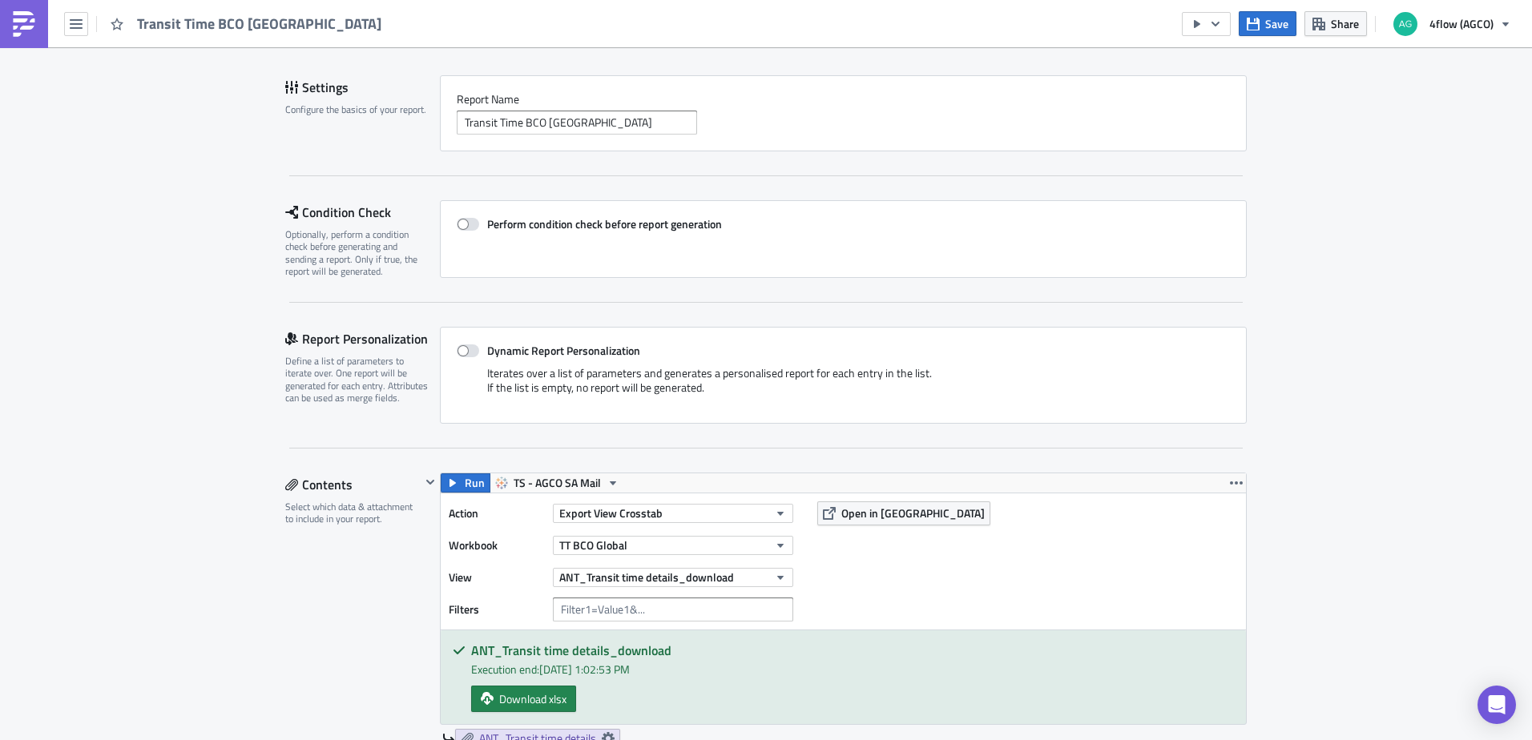
scroll to position [81, 0]
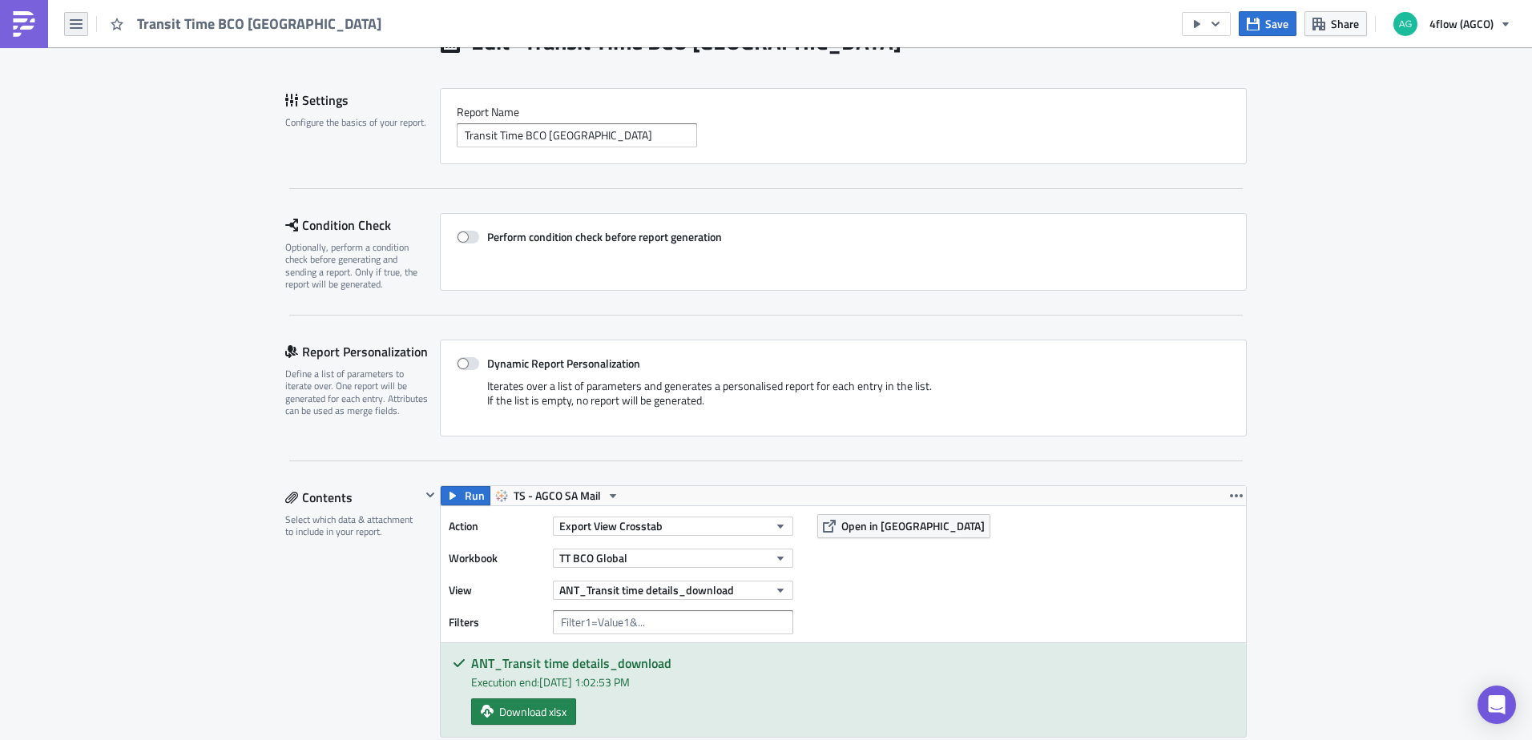
click at [83, 29] on button "button" at bounding box center [76, 24] width 24 height 24
click at [132, 117] on div "Explore" at bounding box center [145, 112] width 107 height 16
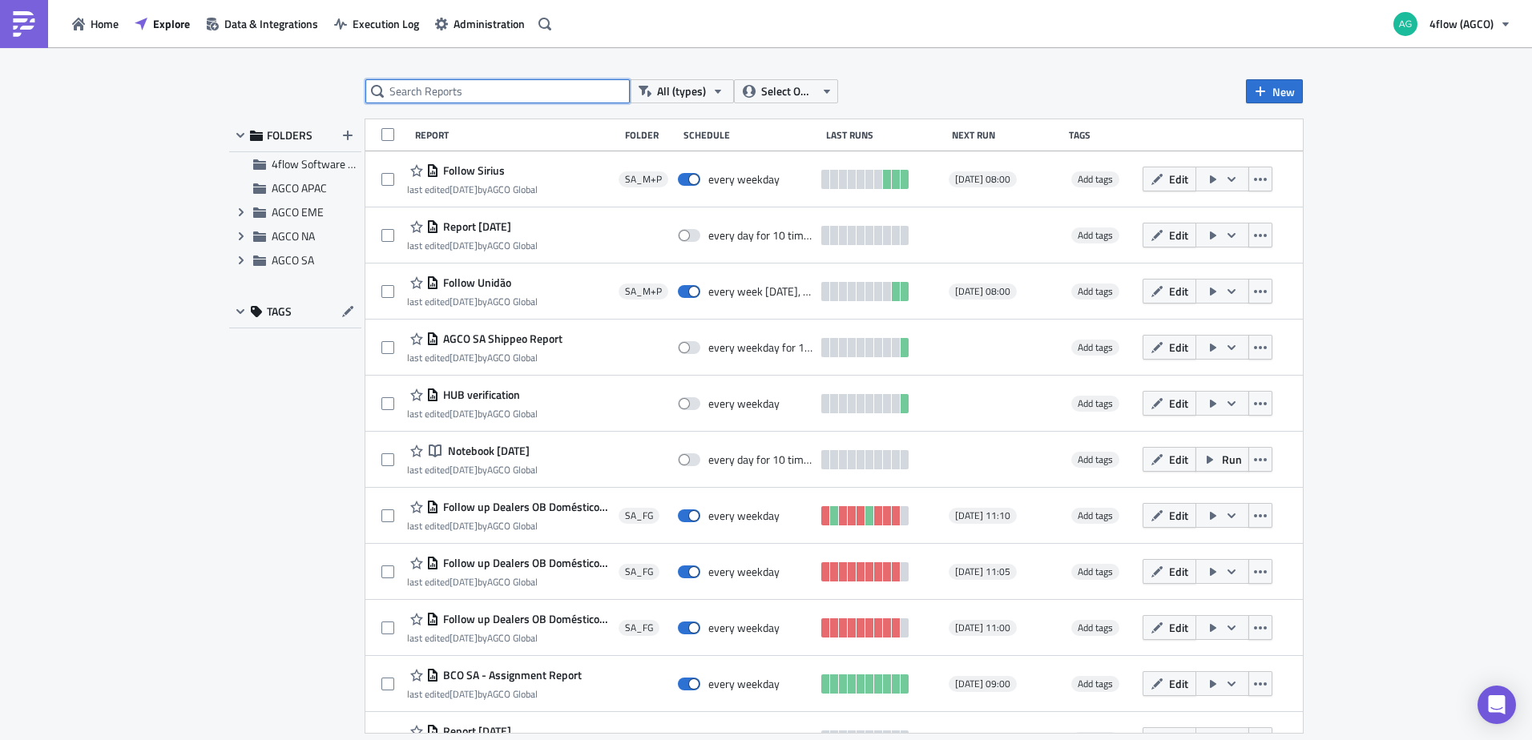
click at [431, 95] on input "text" at bounding box center [497, 91] width 264 height 24
type input "pre loading"
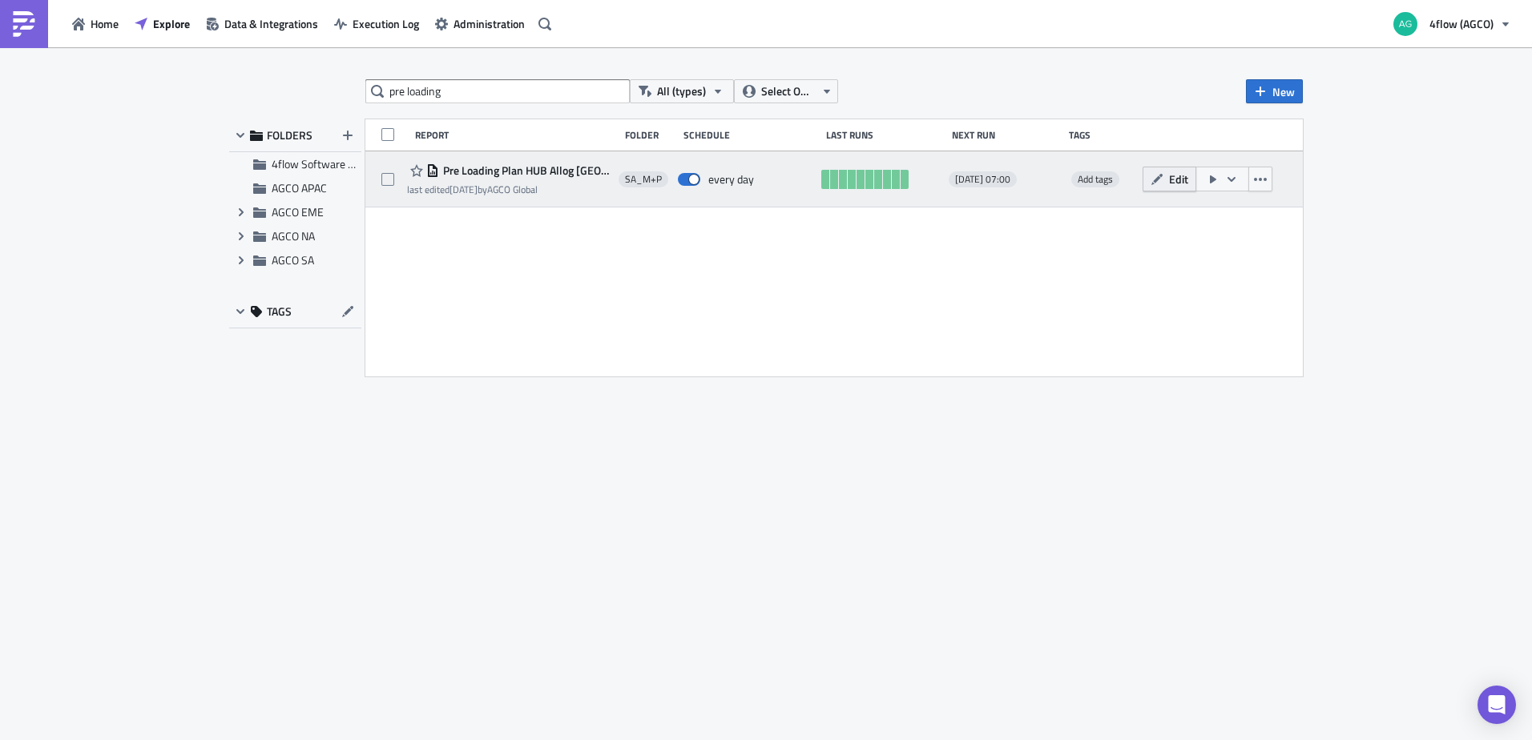
click at [1156, 184] on icon "button" at bounding box center [1157, 179] width 13 height 13
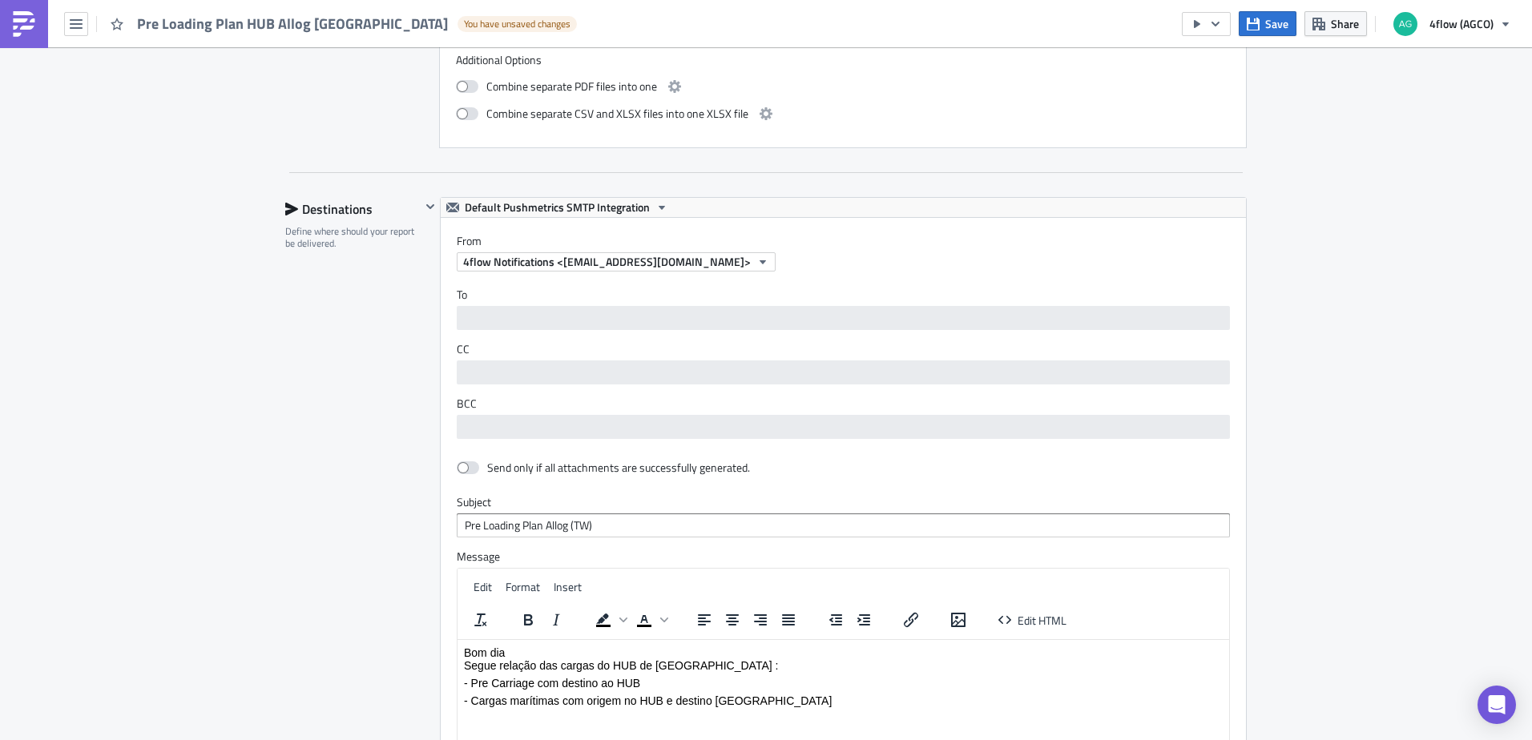
scroll to position [1202, 0]
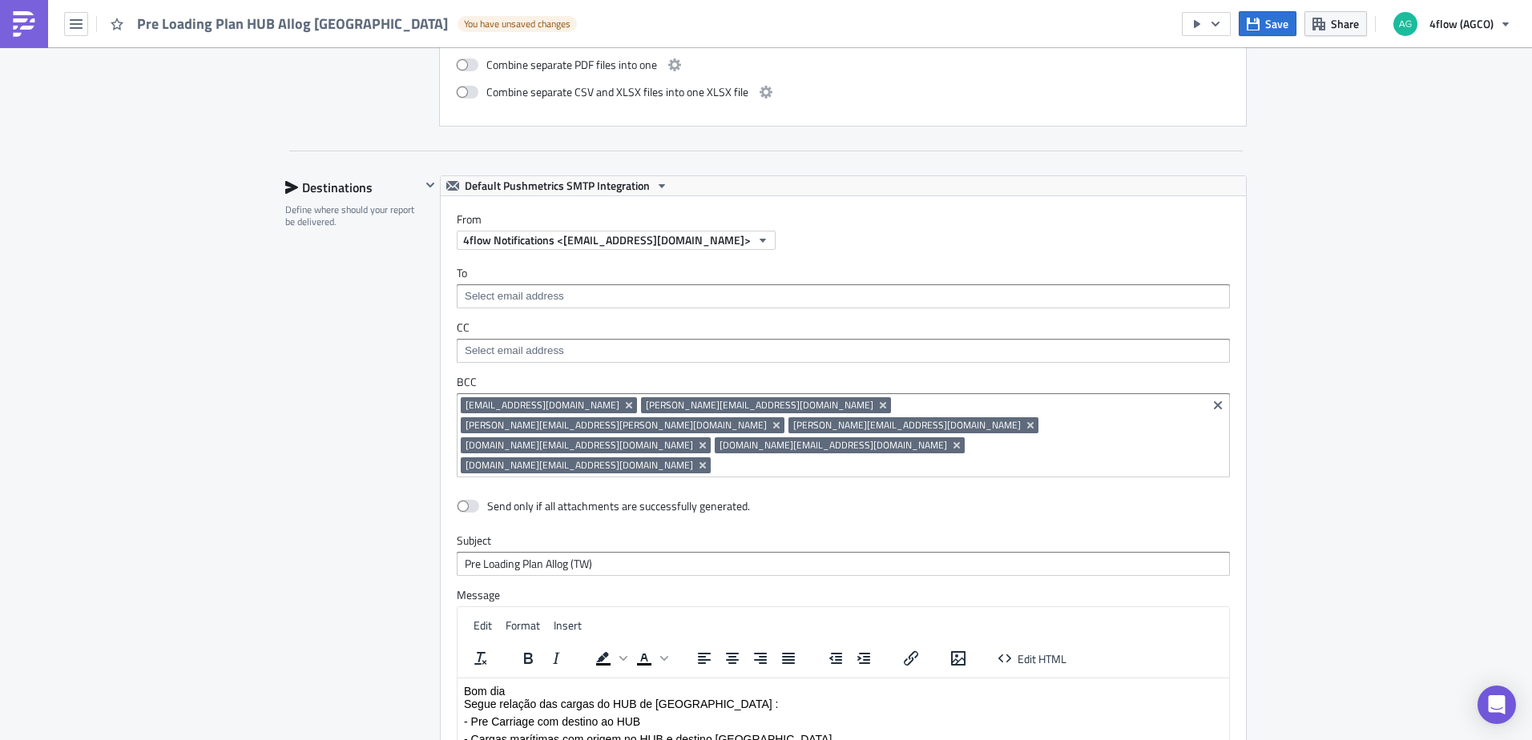
click at [737, 458] on input at bounding box center [959, 466] width 488 height 16
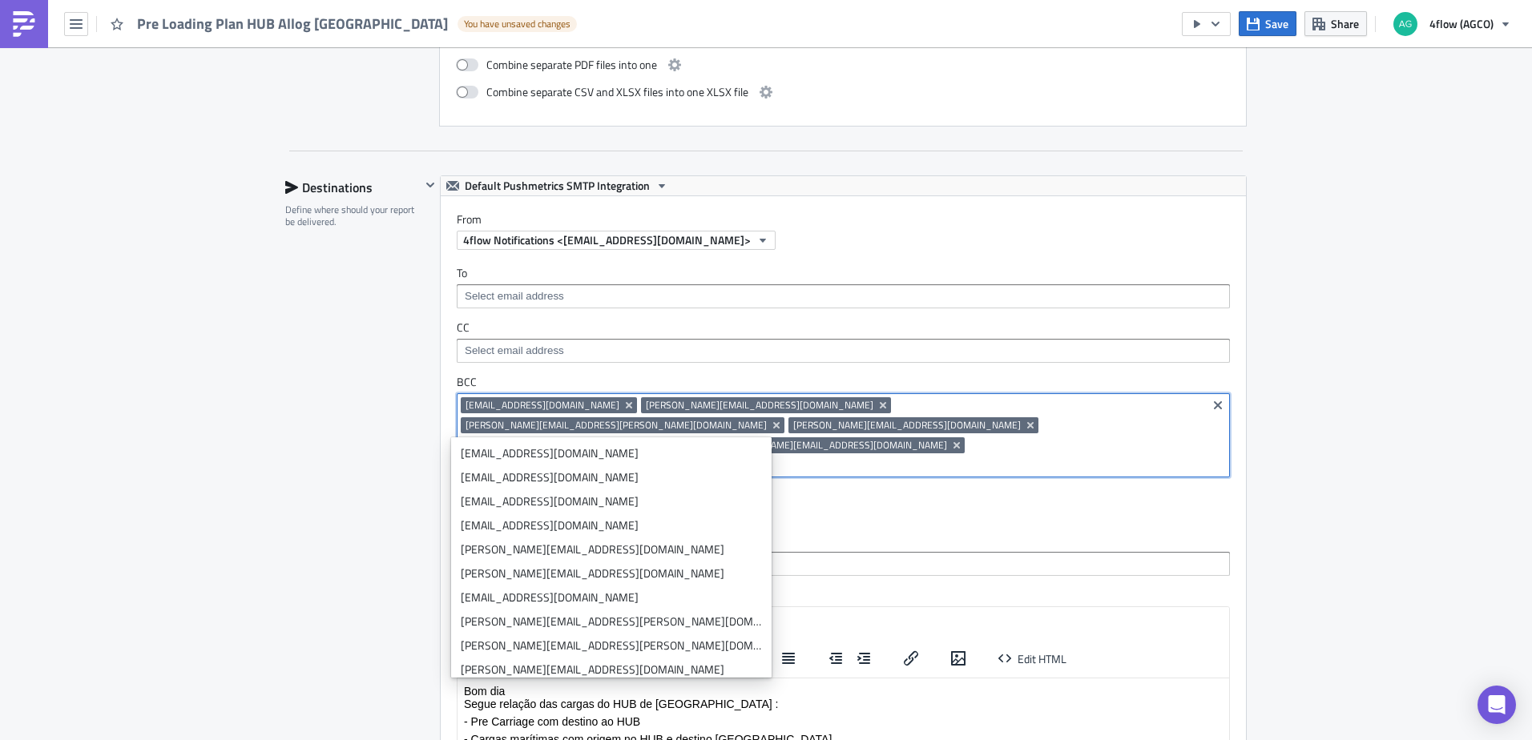
paste input "mailto:laila.umann@allog.com.br"
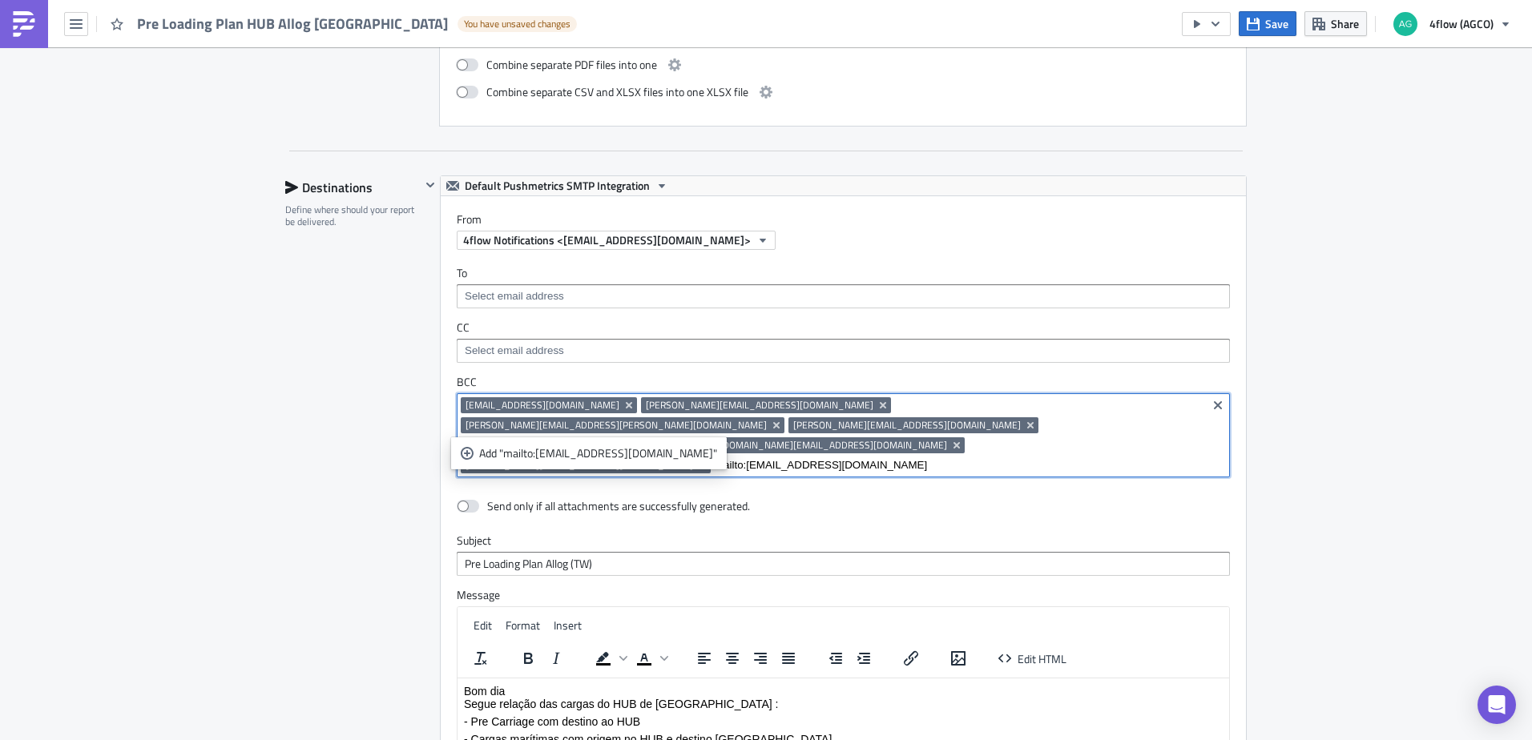
drag, startPoint x: 714, startPoint y: 429, endPoint x: 684, endPoint y: 428, distance: 30.5
click at [715, 458] on input "mailto:laila.umann@allog.com.br" at bounding box center [959, 466] width 488 height 16
type input "laila.umann@allog.com.br"
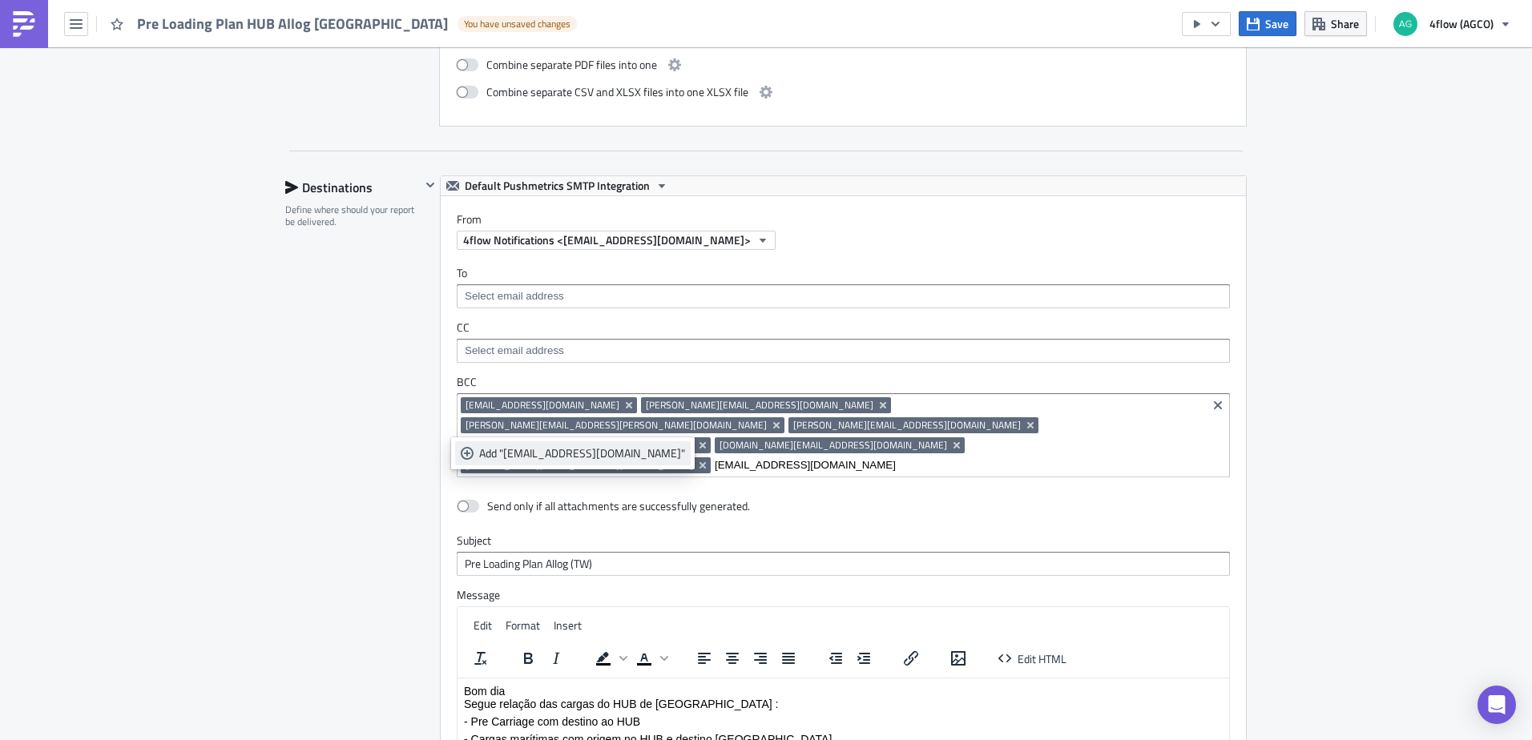
click at [606, 462] on link "Add "laila.umann@allog.com.br"" at bounding box center [573, 454] width 236 height 24
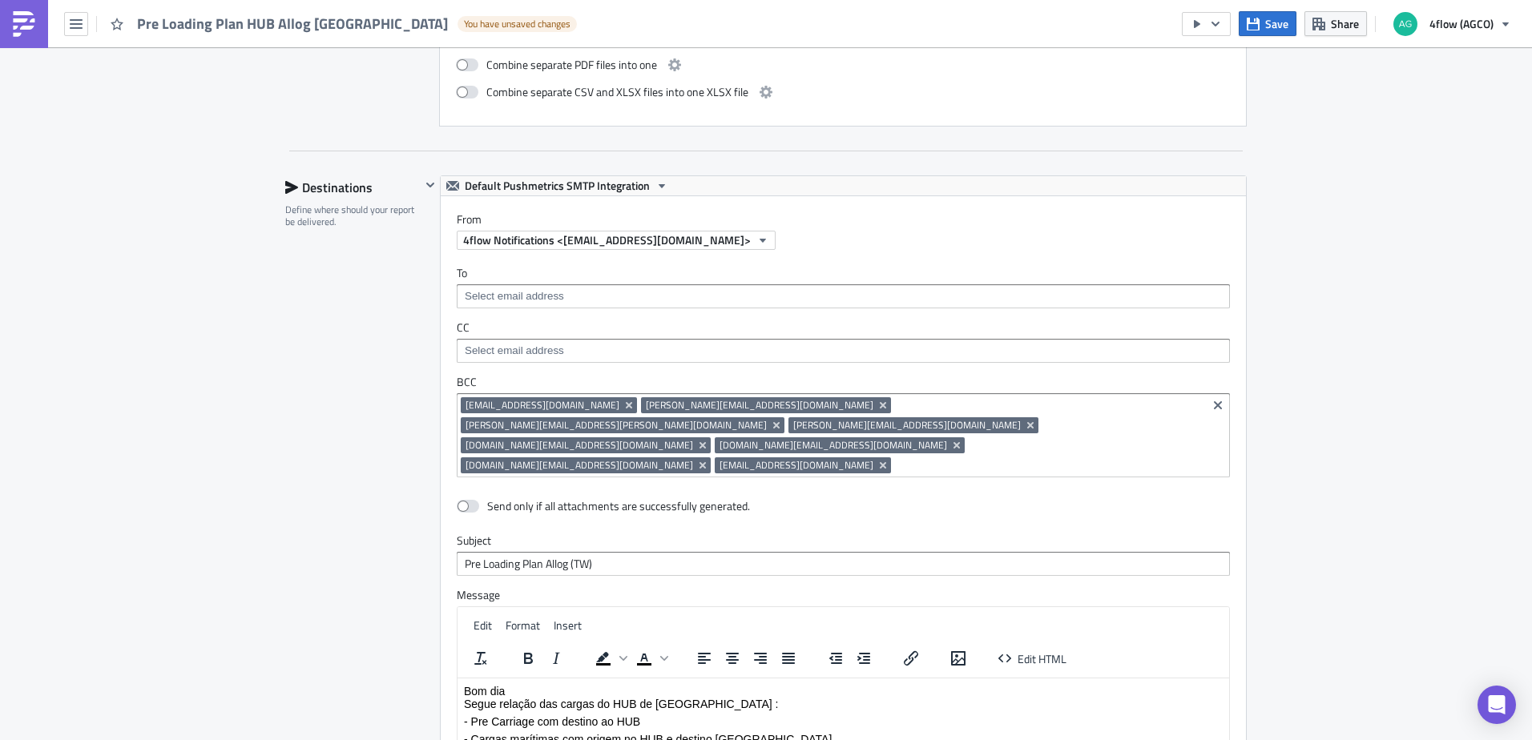
click at [1345, 461] on div "SA_M+P Execution Log Edit " Pre Loading Plan HUB Allog Taiwan " Draft Settings …" at bounding box center [766, 41] width 1532 height 2393
click at [1267, 32] on button "Save" at bounding box center [1268, 23] width 58 height 25
click at [1282, 26] on span "Save" at bounding box center [1276, 23] width 23 height 17
click at [78, 30] on button "button" at bounding box center [76, 24] width 24 height 24
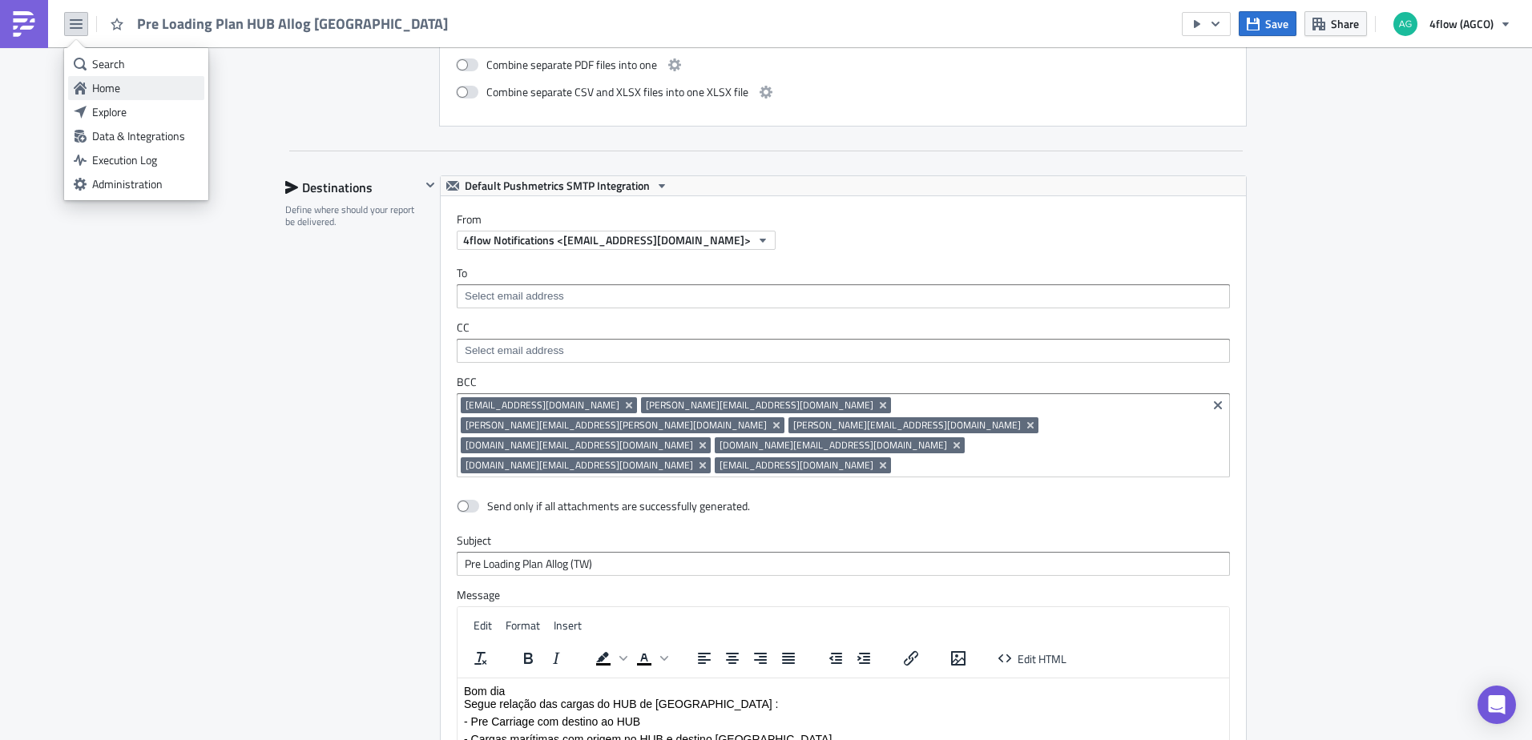
click at [126, 87] on div "Home" at bounding box center [145, 88] width 107 height 16
